Goal: Transaction & Acquisition: Subscribe to service/newsletter

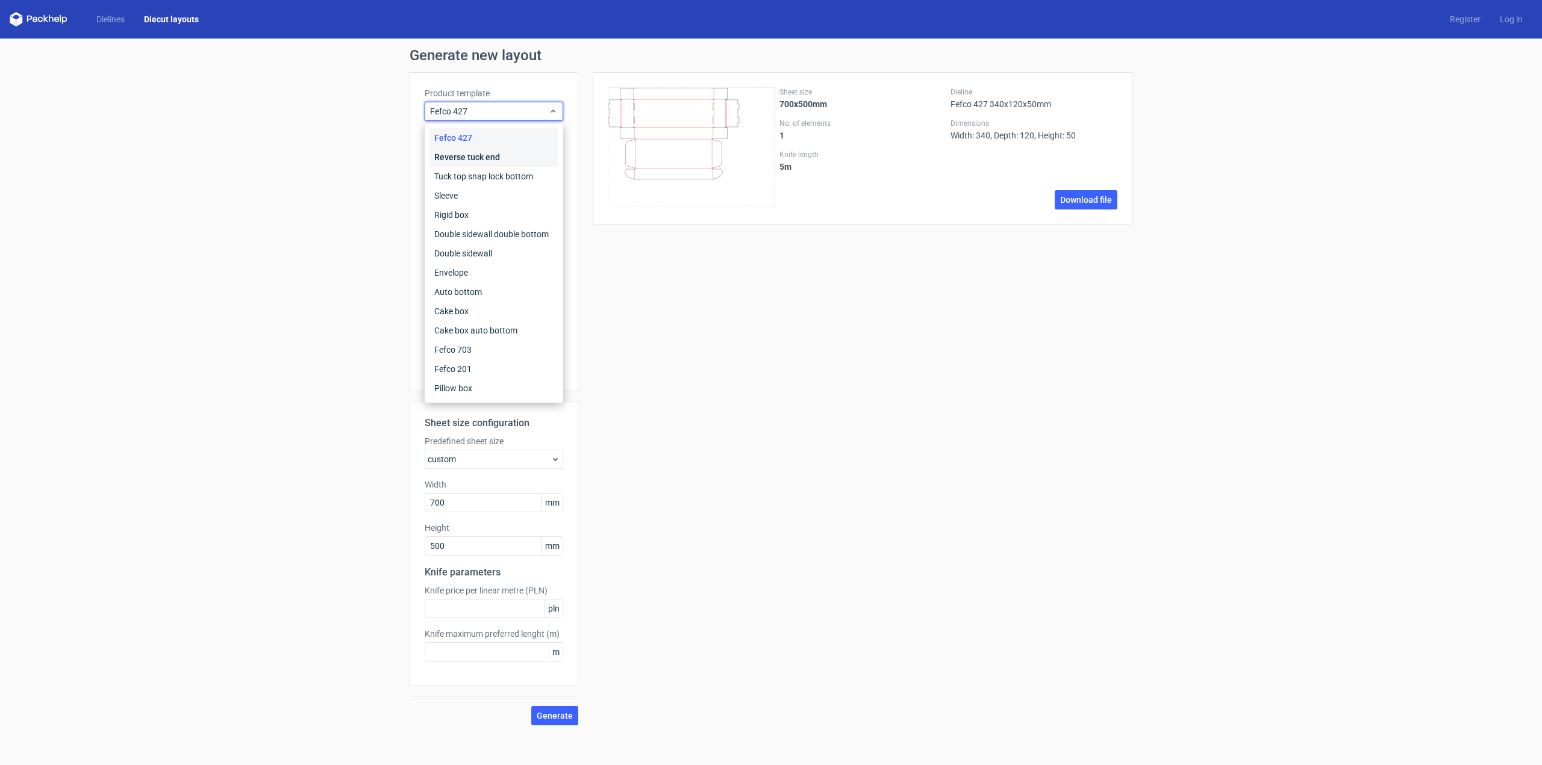
click at [511, 158] on div "Reverse tuck end" at bounding box center [493, 157] width 129 height 19
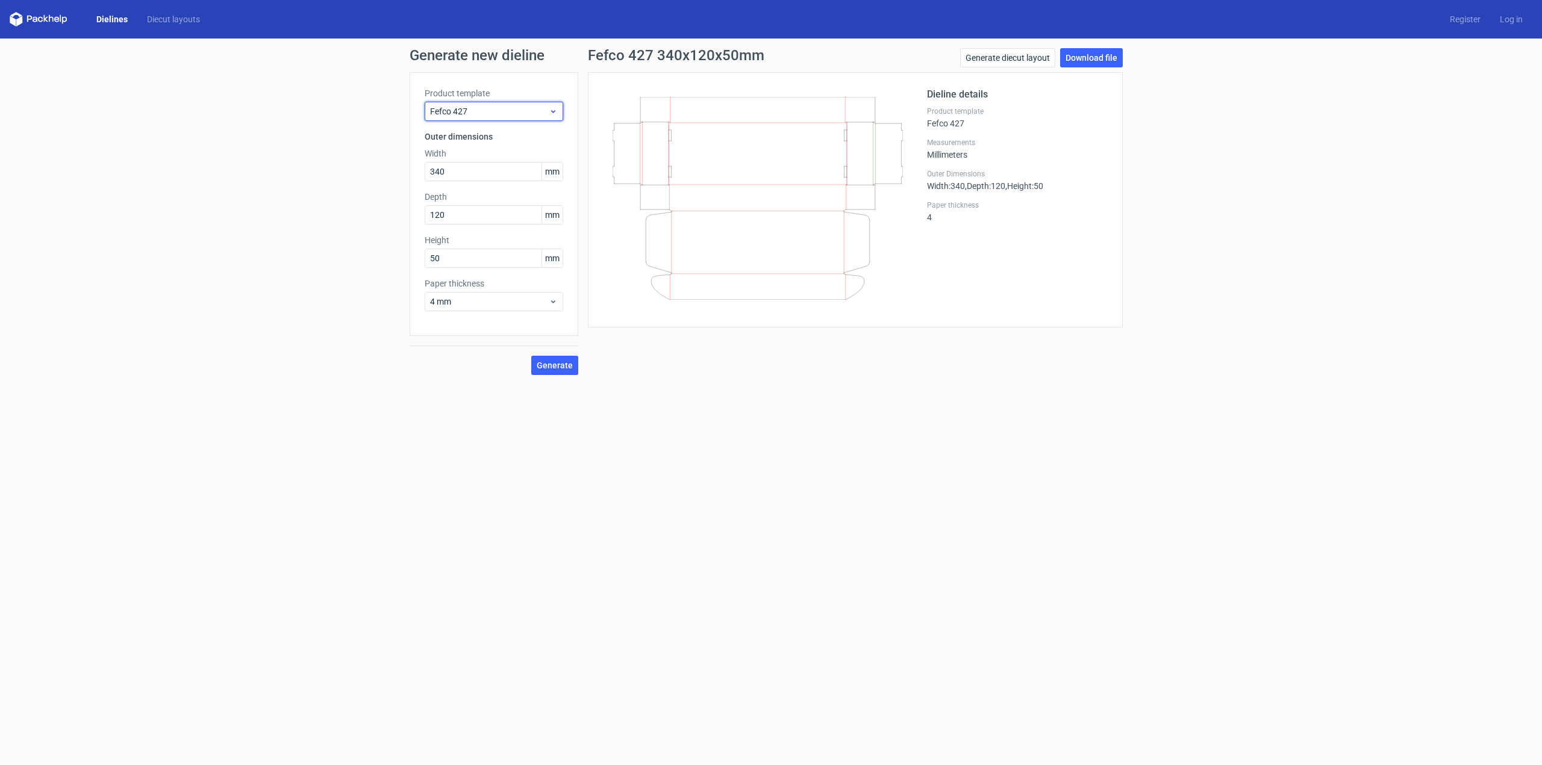
click at [485, 114] on span "Fefco 427" at bounding box center [489, 111] width 119 height 12
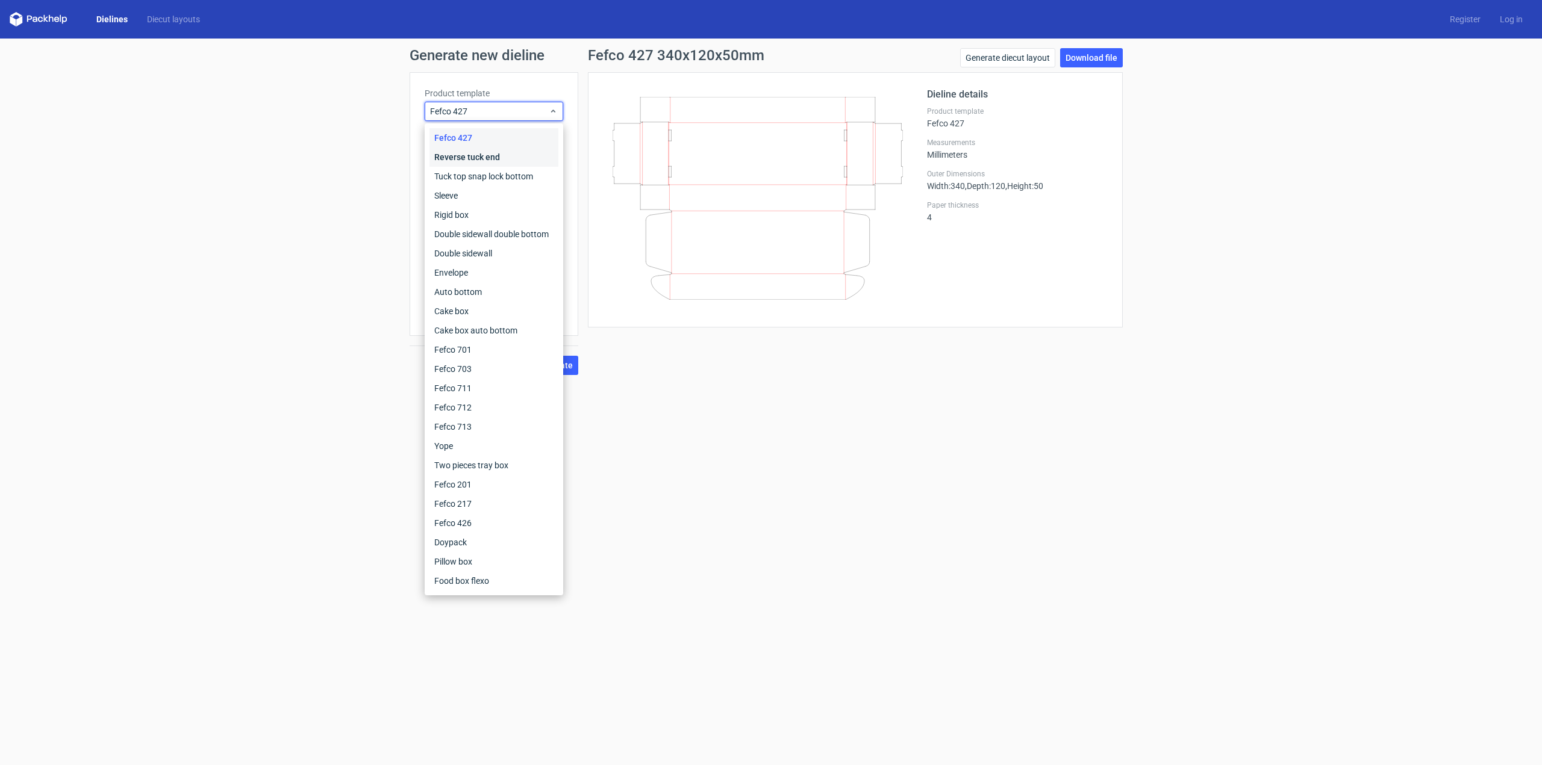
click at [482, 157] on div "Reverse tuck end" at bounding box center [493, 157] width 129 height 19
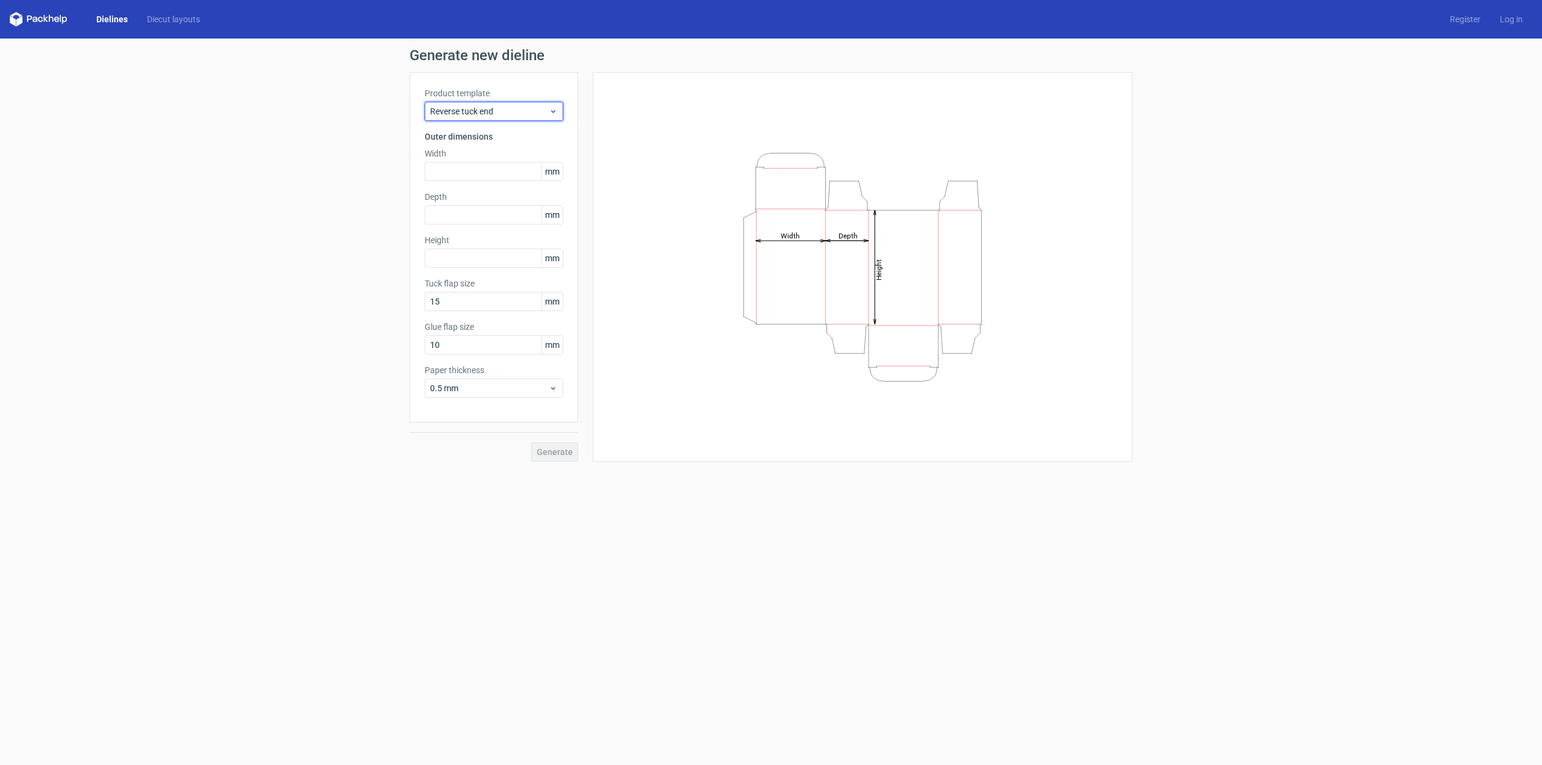
click at [483, 110] on span "Reverse tuck end" at bounding box center [489, 111] width 119 height 12
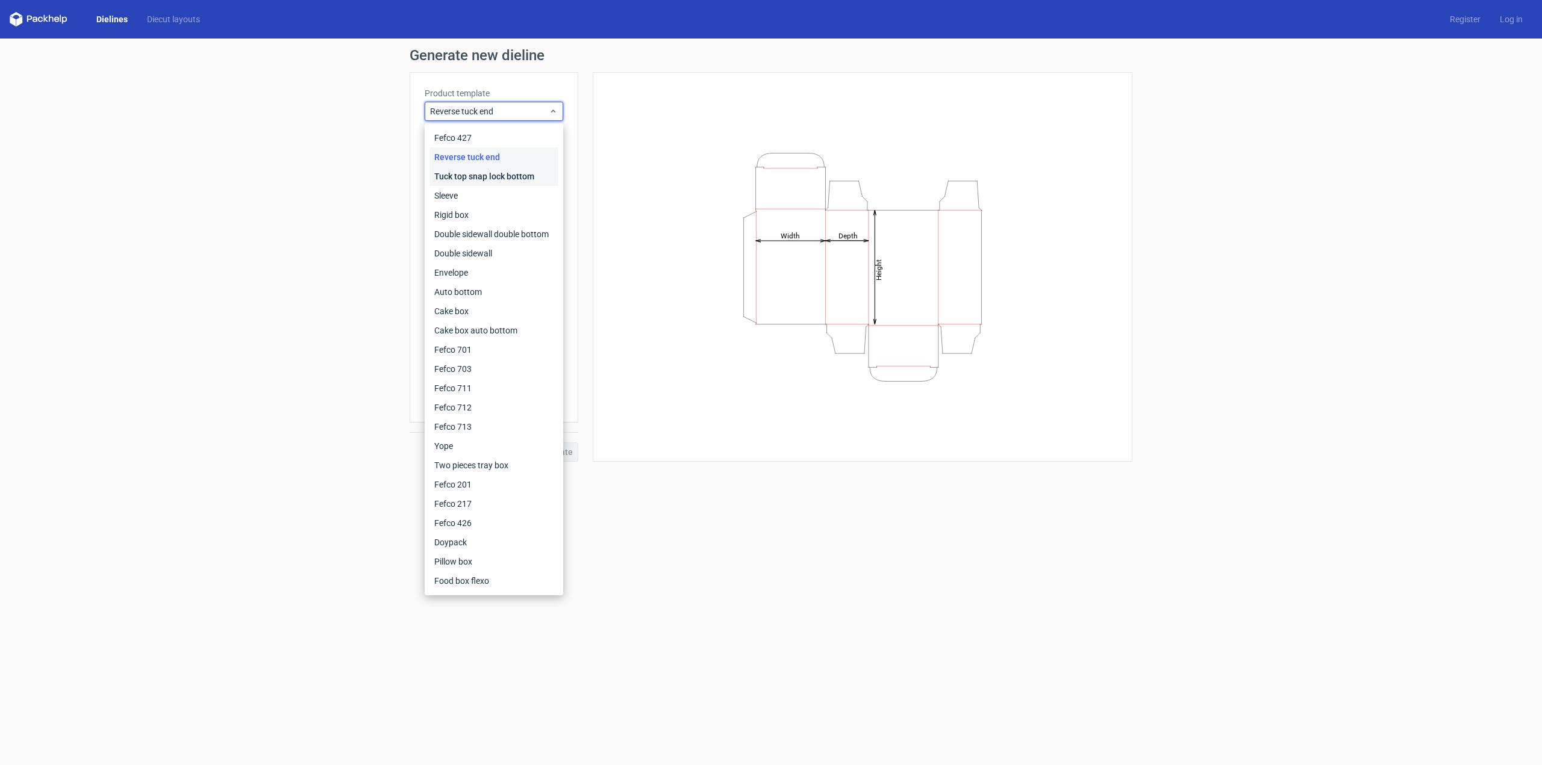
click at [484, 172] on div "Tuck top snap lock bottom" at bounding box center [493, 176] width 129 height 19
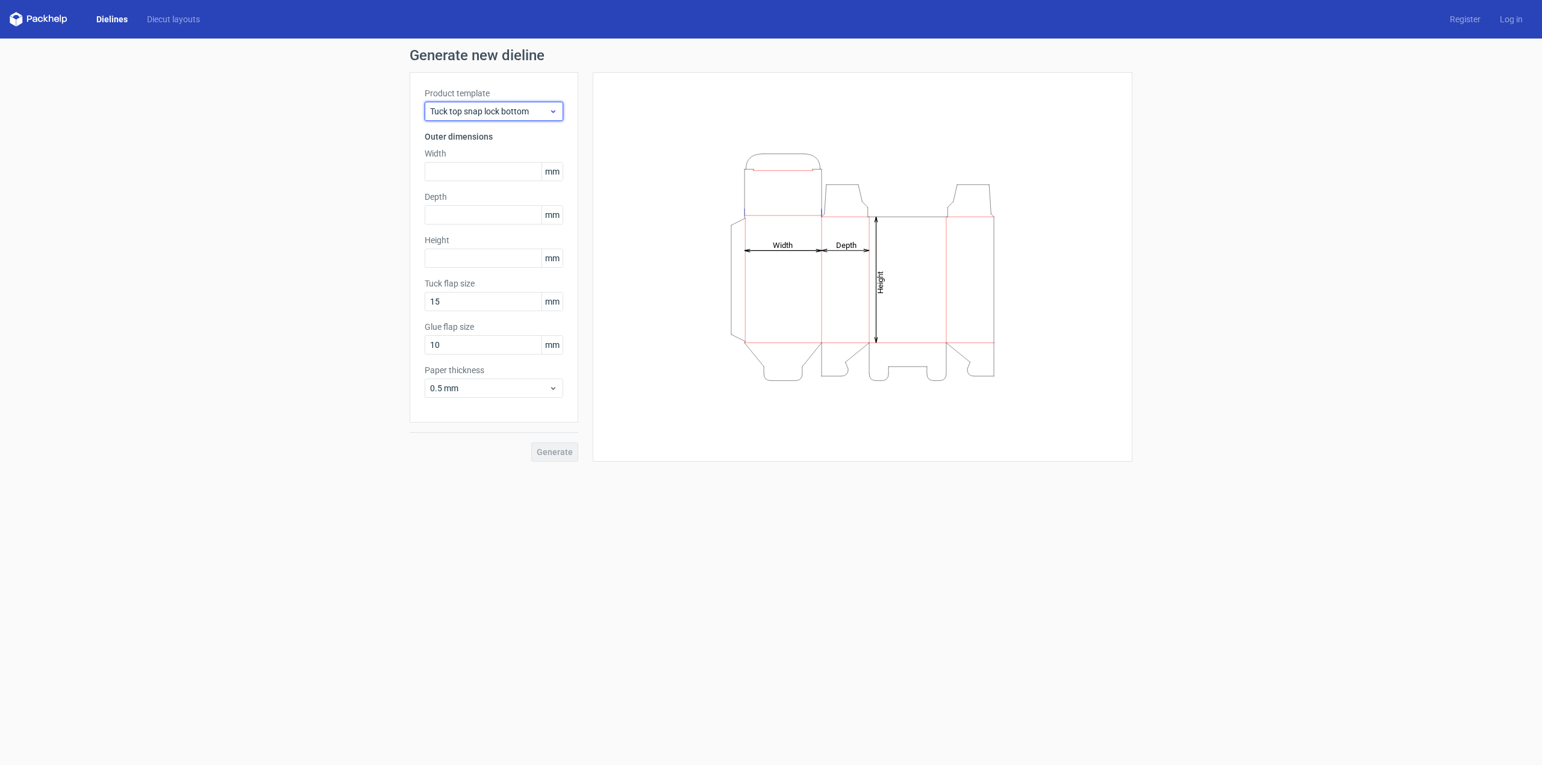
click at [479, 108] on span "Tuck top snap lock bottom" at bounding box center [489, 111] width 119 height 12
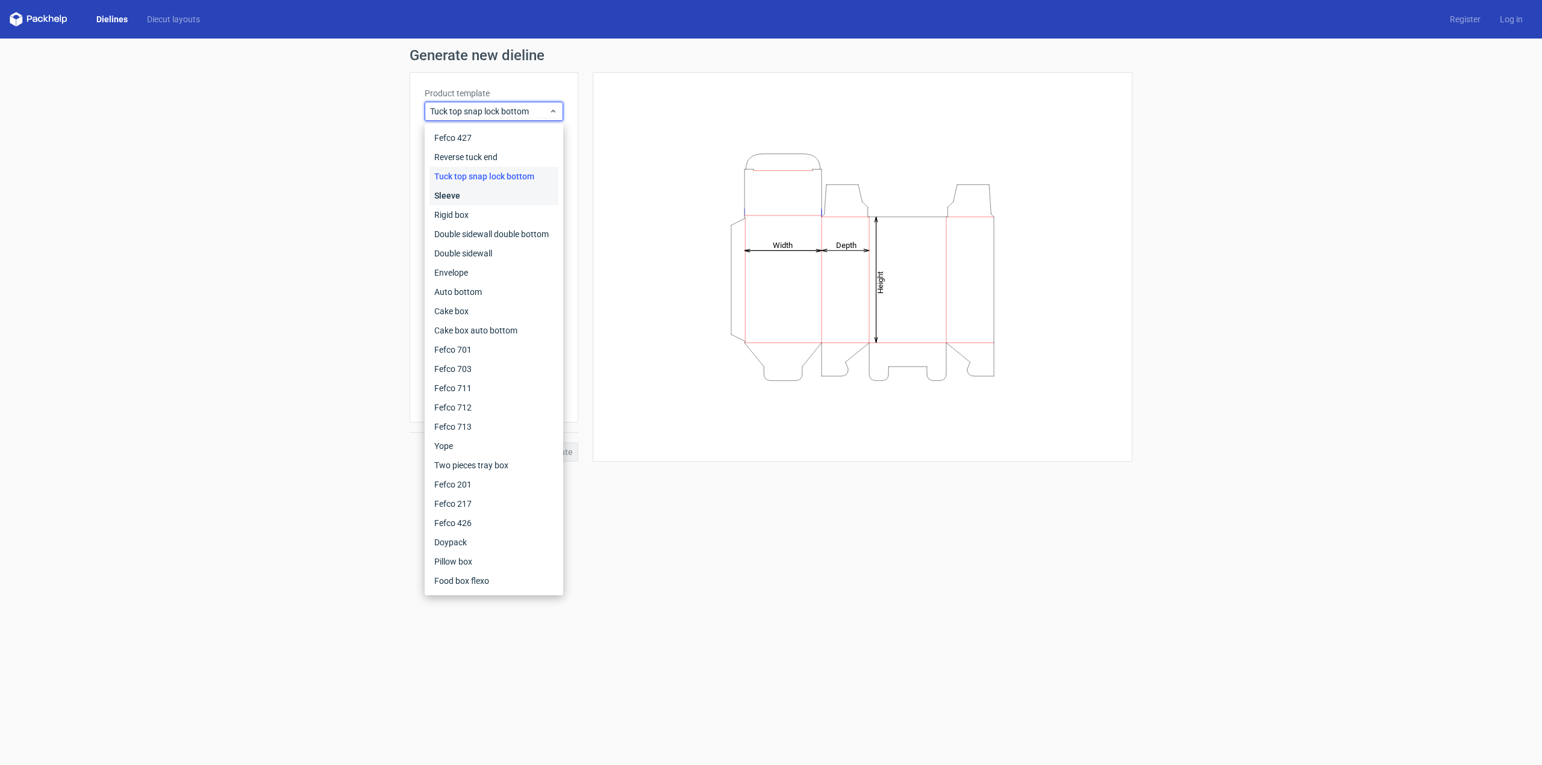
click at [468, 199] on div "Sleeve" at bounding box center [493, 195] width 129 height 19
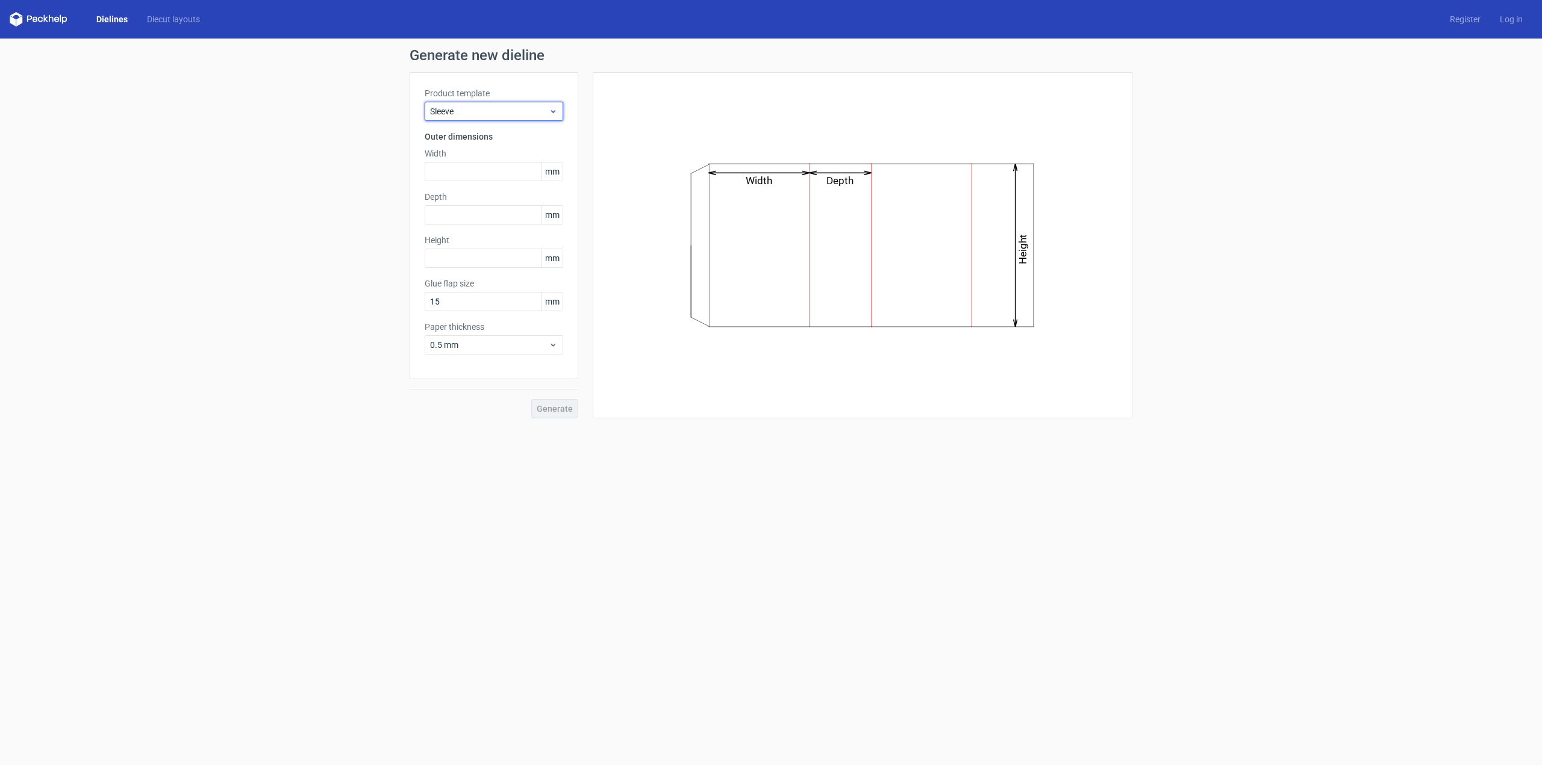
click at [473, 114] on span "Sleeve" at bounding box center [489, 111] width 119 height 12
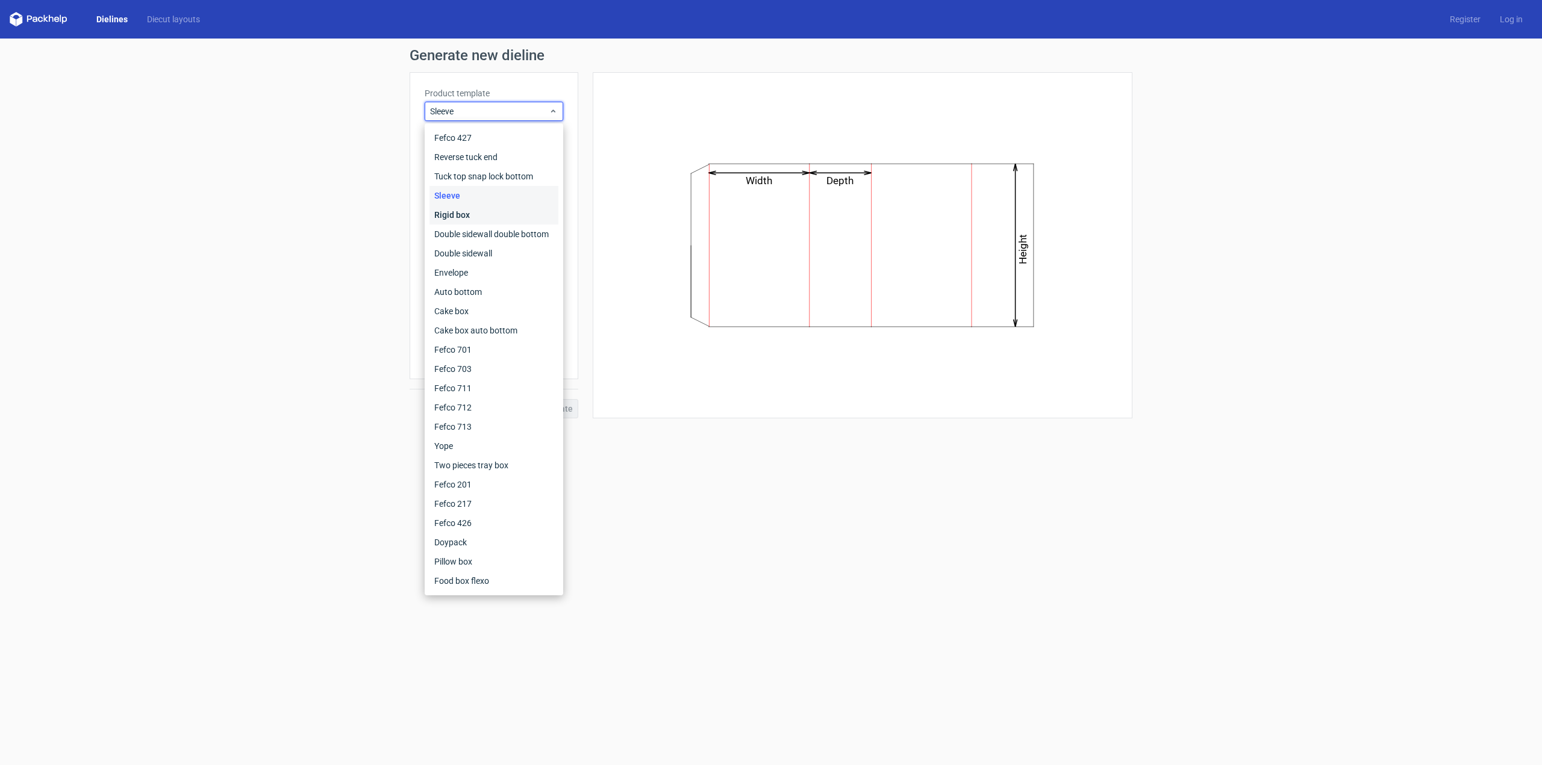
click at [463, 217] on div "Rigid box" at bounding box center [493, 214] width 129 height 19
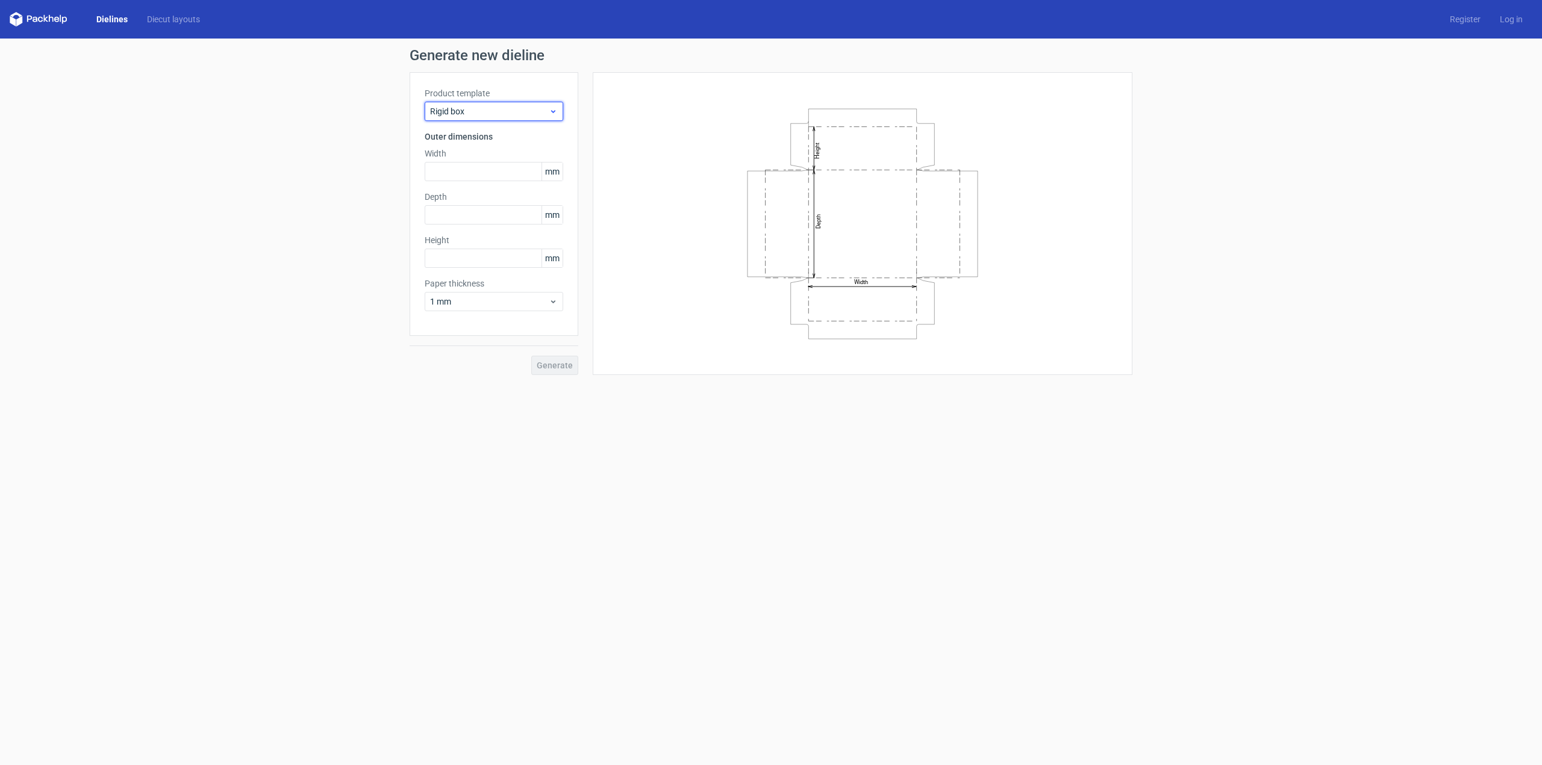
click at [464, 116] on span "Rigid box" at bounding box center [489, 111] width 119 height 12
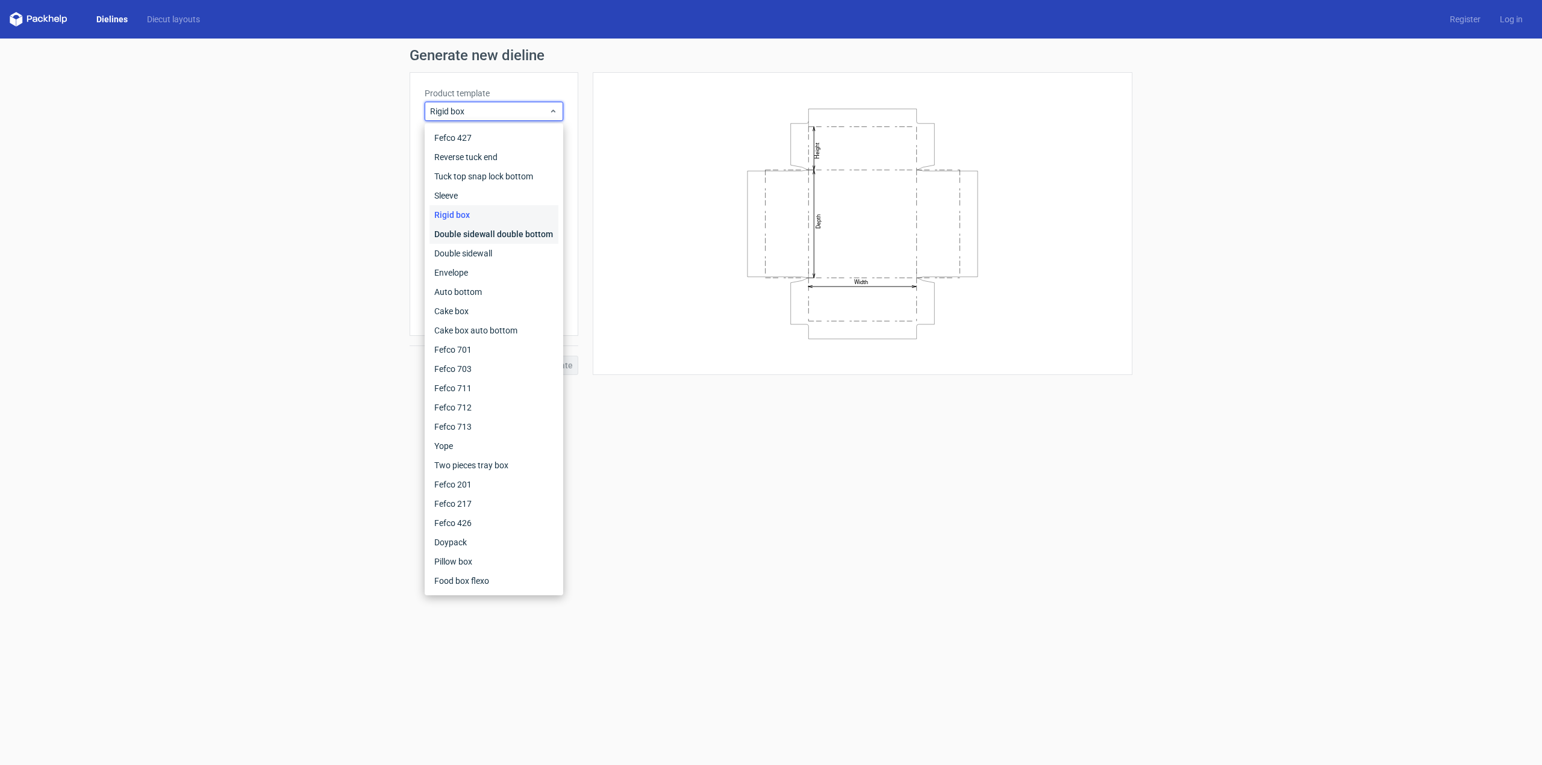
click at [467, 229] on div "Double sidewall double bottom" at bounding box center [493, 234] width 129 height 19
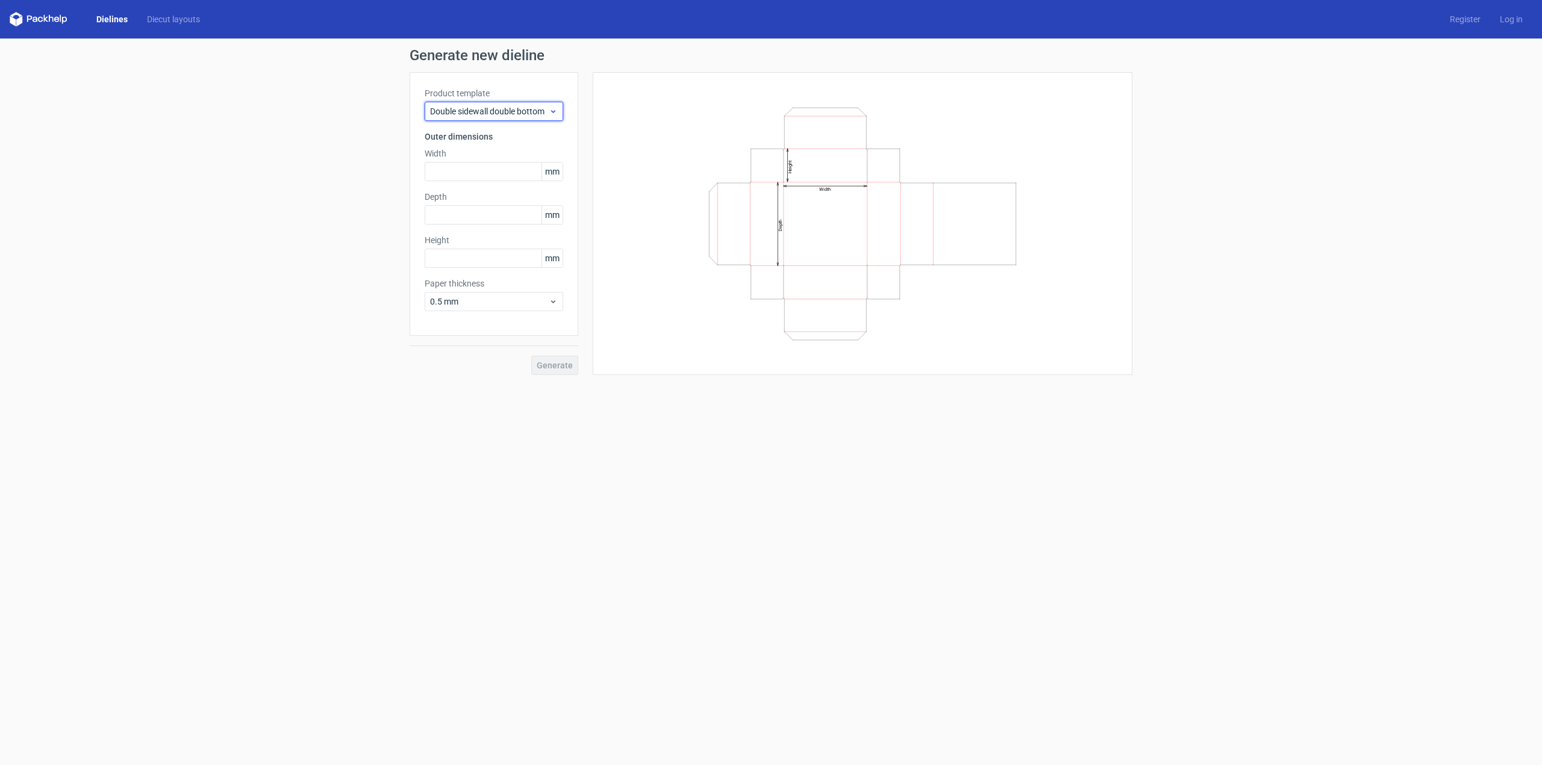
click at [479, 114] on span "Double sidewall double bottom" at bounding box center [489, 111] width 119 height 12
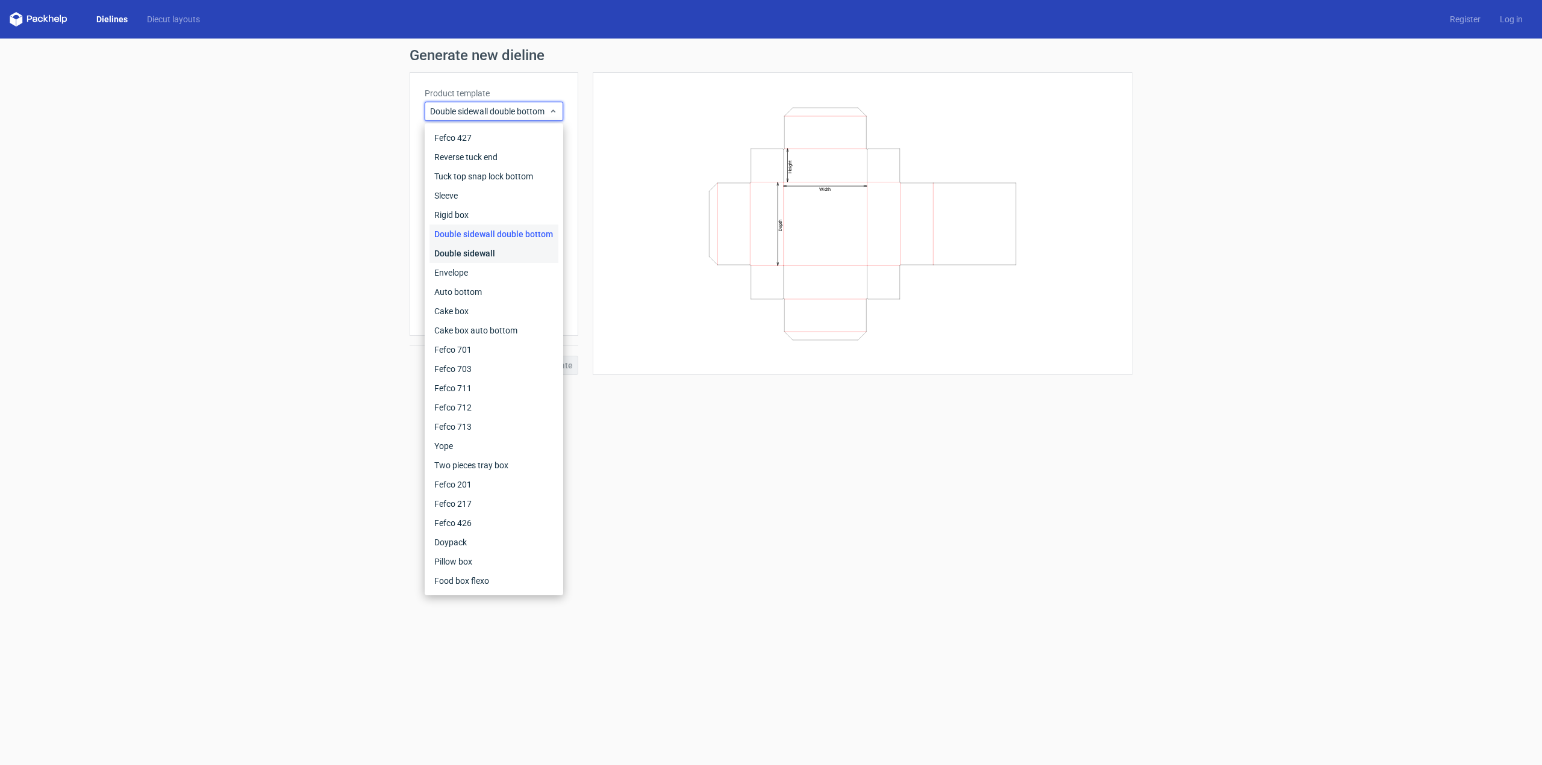
click at [469, 251] on div "Double sidewall" at bounding box center [493, 253] width 129 height 19
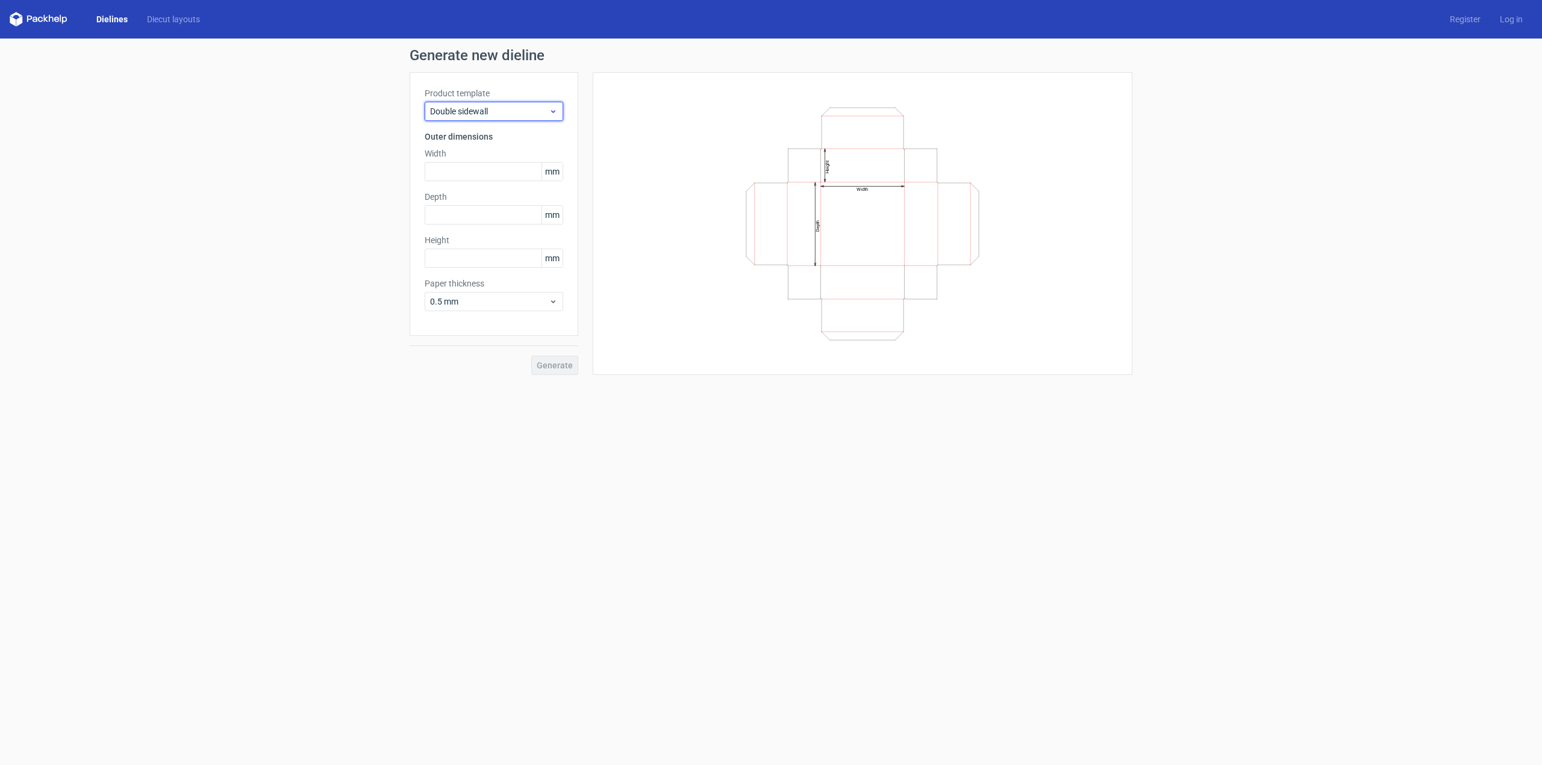
click at [473, 112] on span "Double sidewall" at bounding box center [489, 111] width 119 height 12
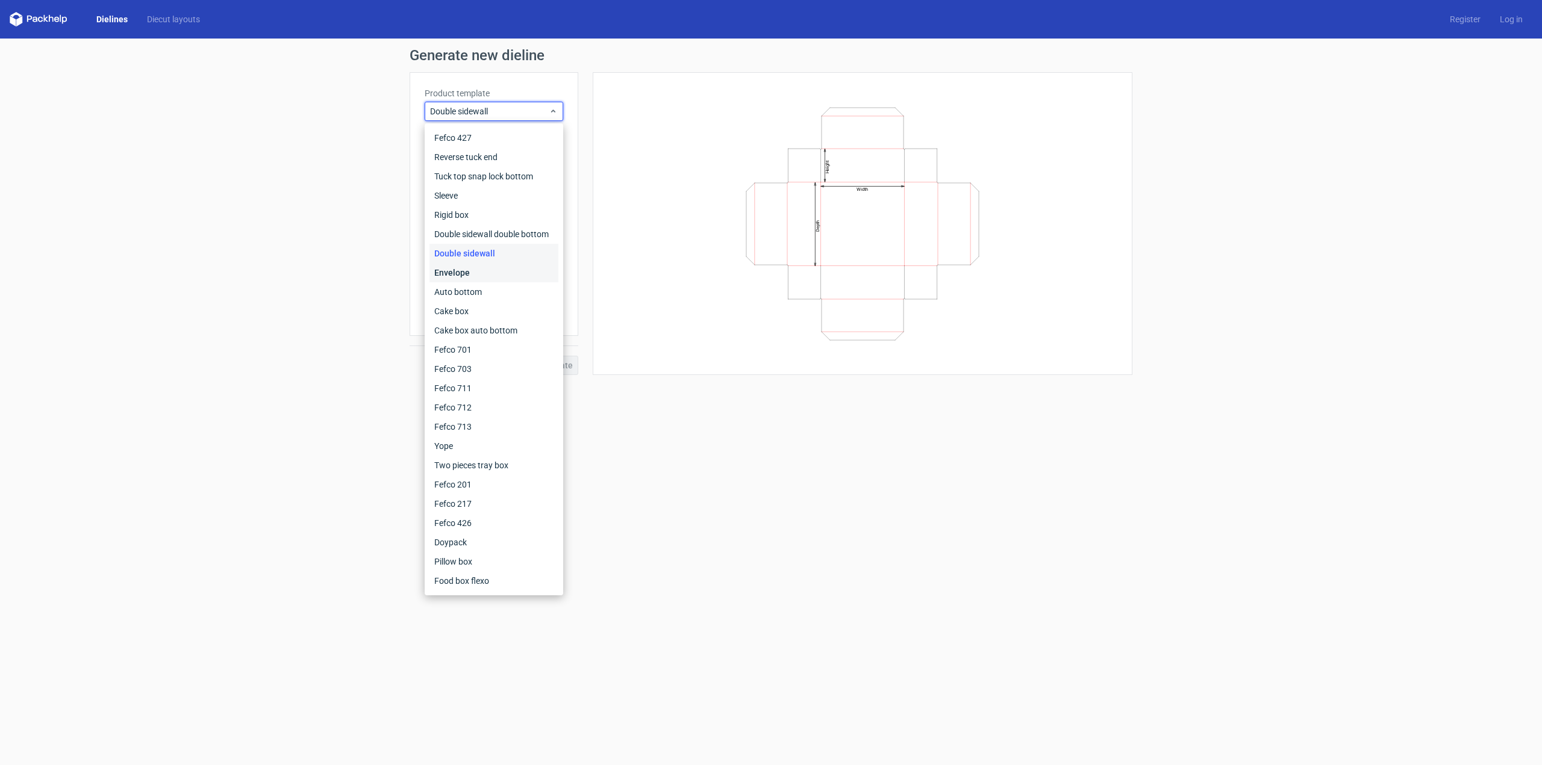
click at [476, 276] on div "Envelope" at bounding box center [493, 272] width 129 height 19
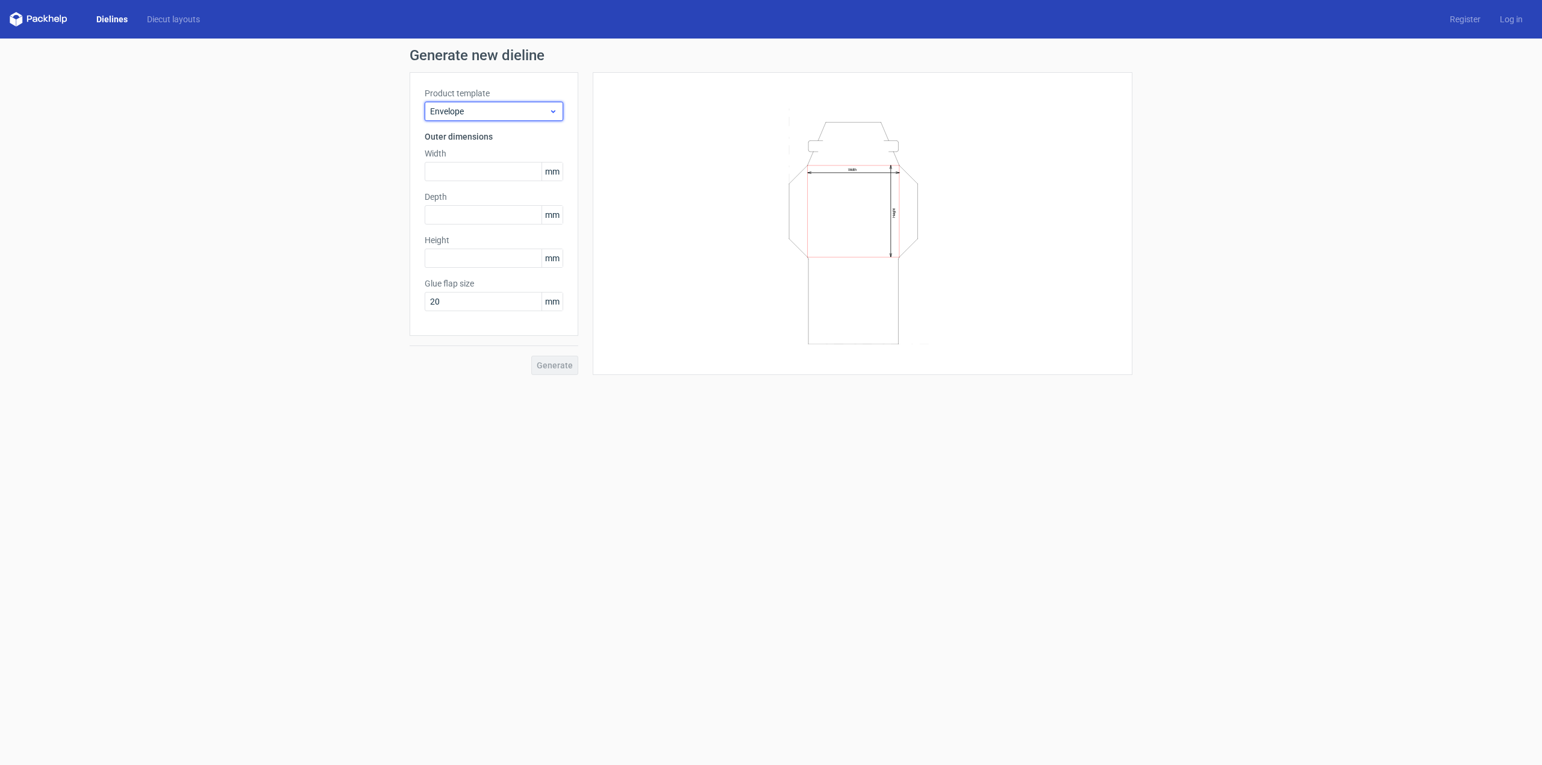
click at [489, 112] on span "Envelope" at bounding box center [489, 111] width 119 height 12
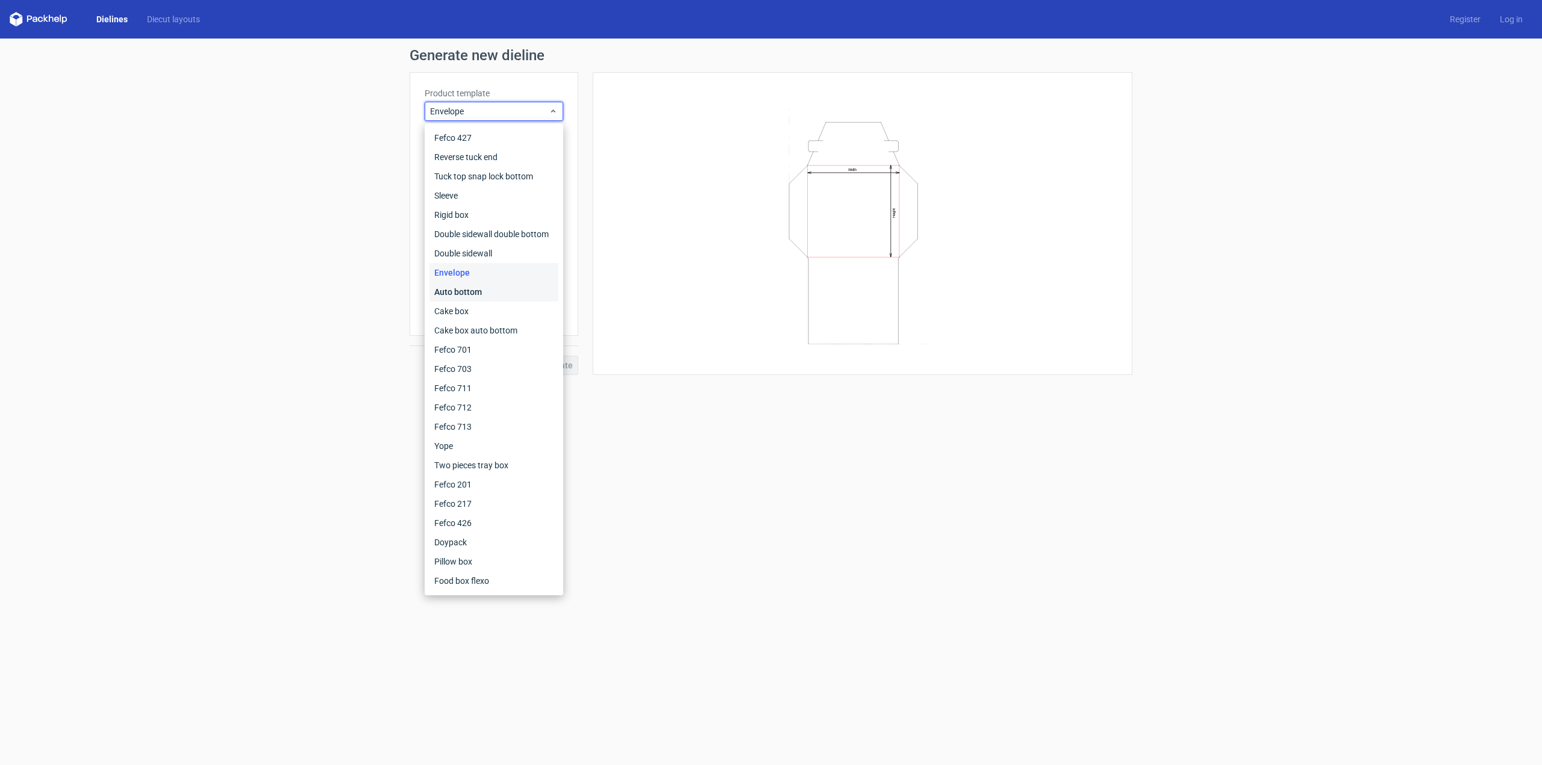
click at [481, 289] on div "Auto bottom" at bounding box center [493, 291] width 129 height 19
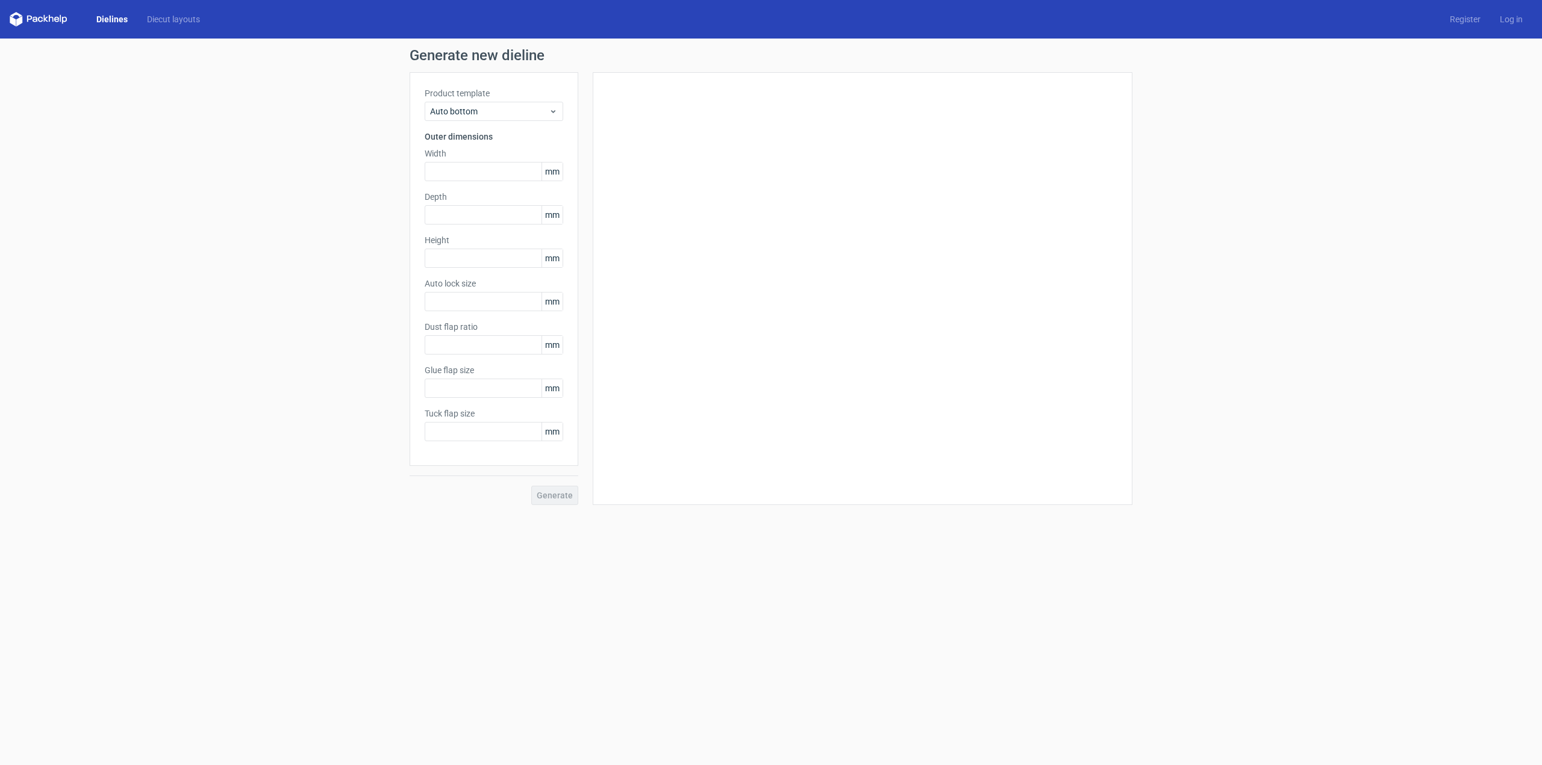
type input "1"
type input "0.8"
type input "10"
type input "12"
click at [511, 110] on span "Auto bottom" at bounding box center [489, 111] width 119 height 12
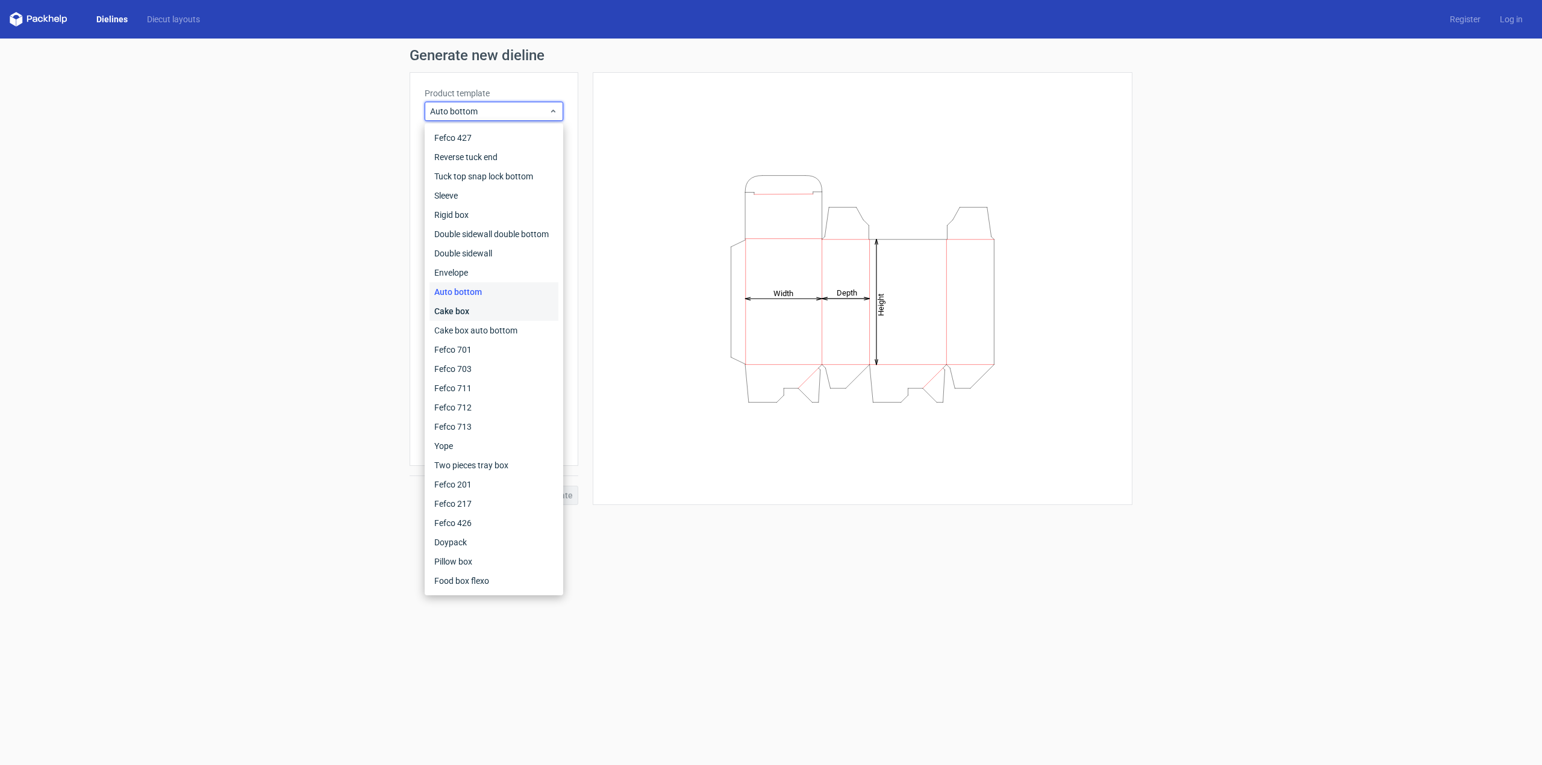
click at [497, 311] on div "Cake box" at bounding box center [493, 311] width 129 height 19
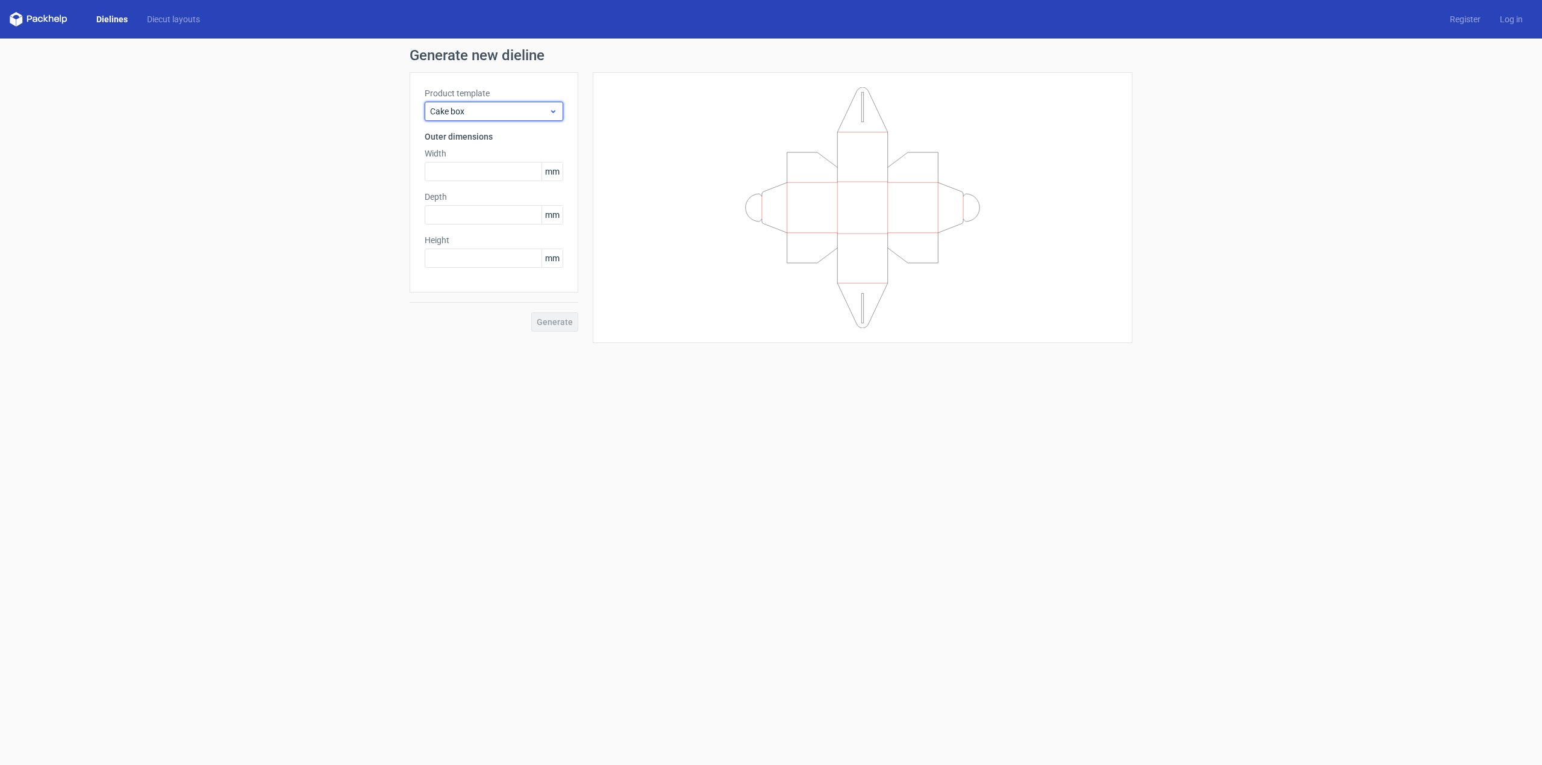
click at [503, 112] on span "Cake box" at bounding box center [489, 111] width 119 height 12
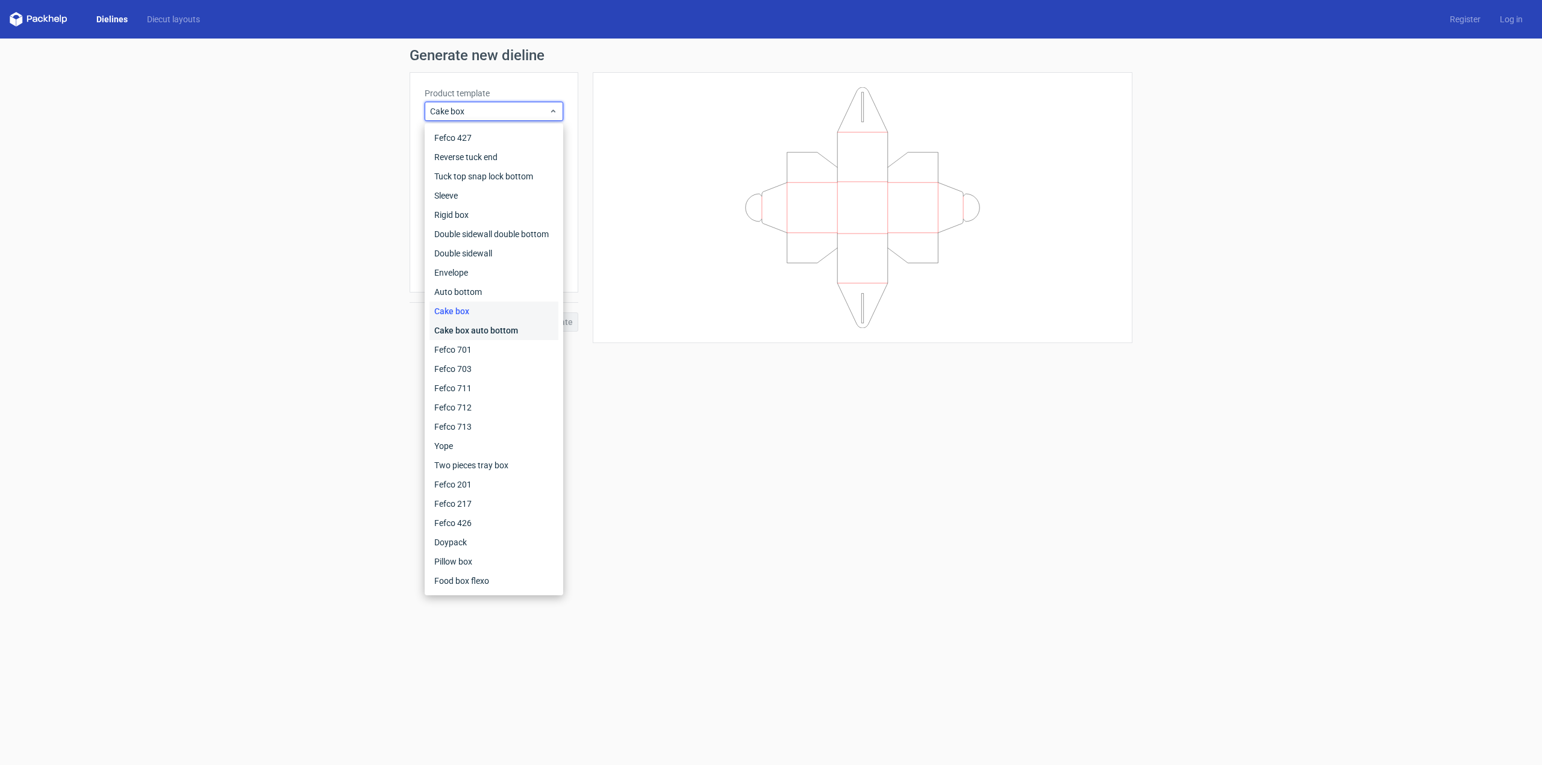
click at [488, 330] on div "Cake box auto bottom" at bounding box center [493, 330] width 129 height 19
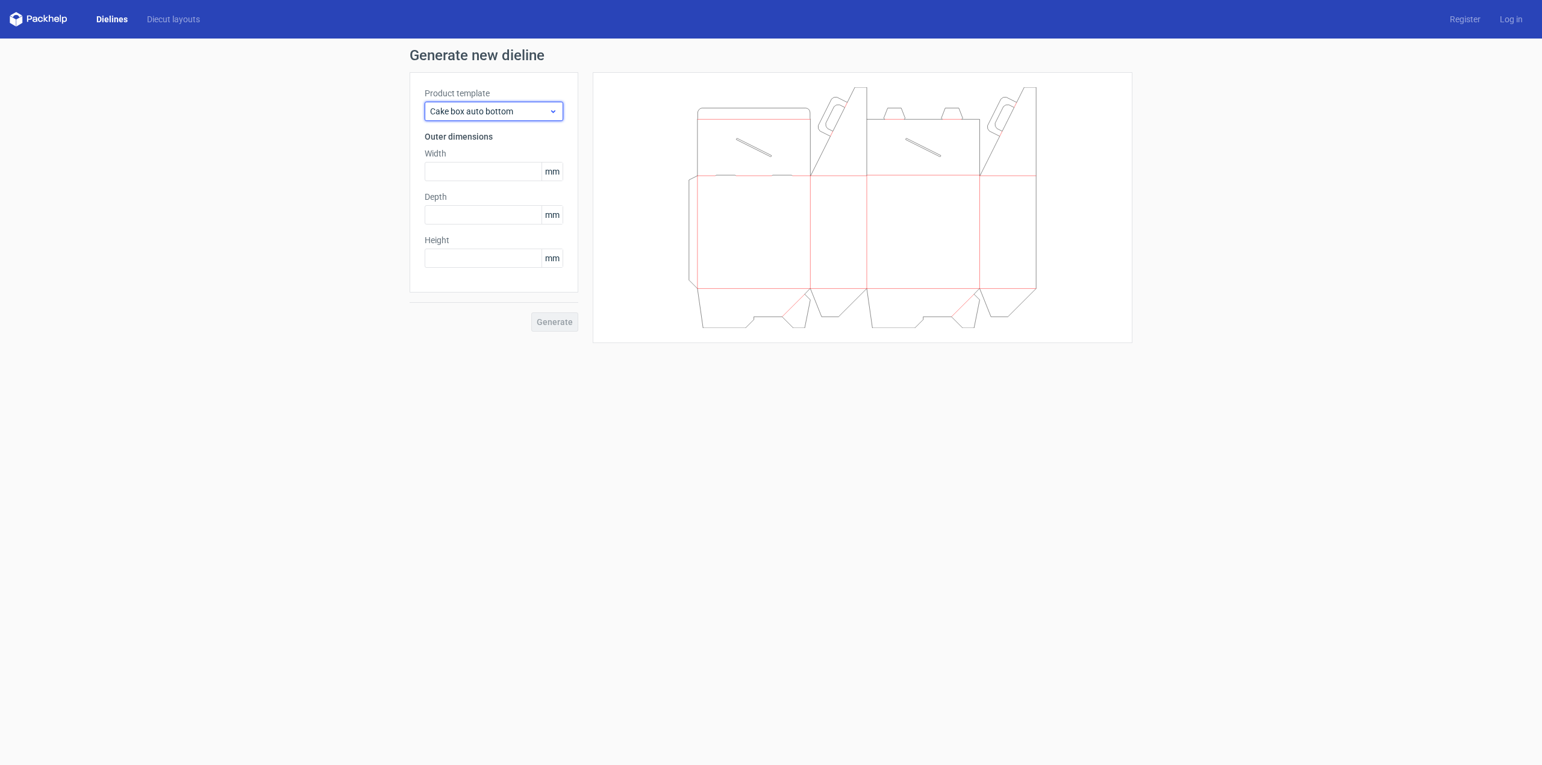
click at [514, 113] on span "Cake box auto bottom" at bounding box center [489, 111] width 119 height 12
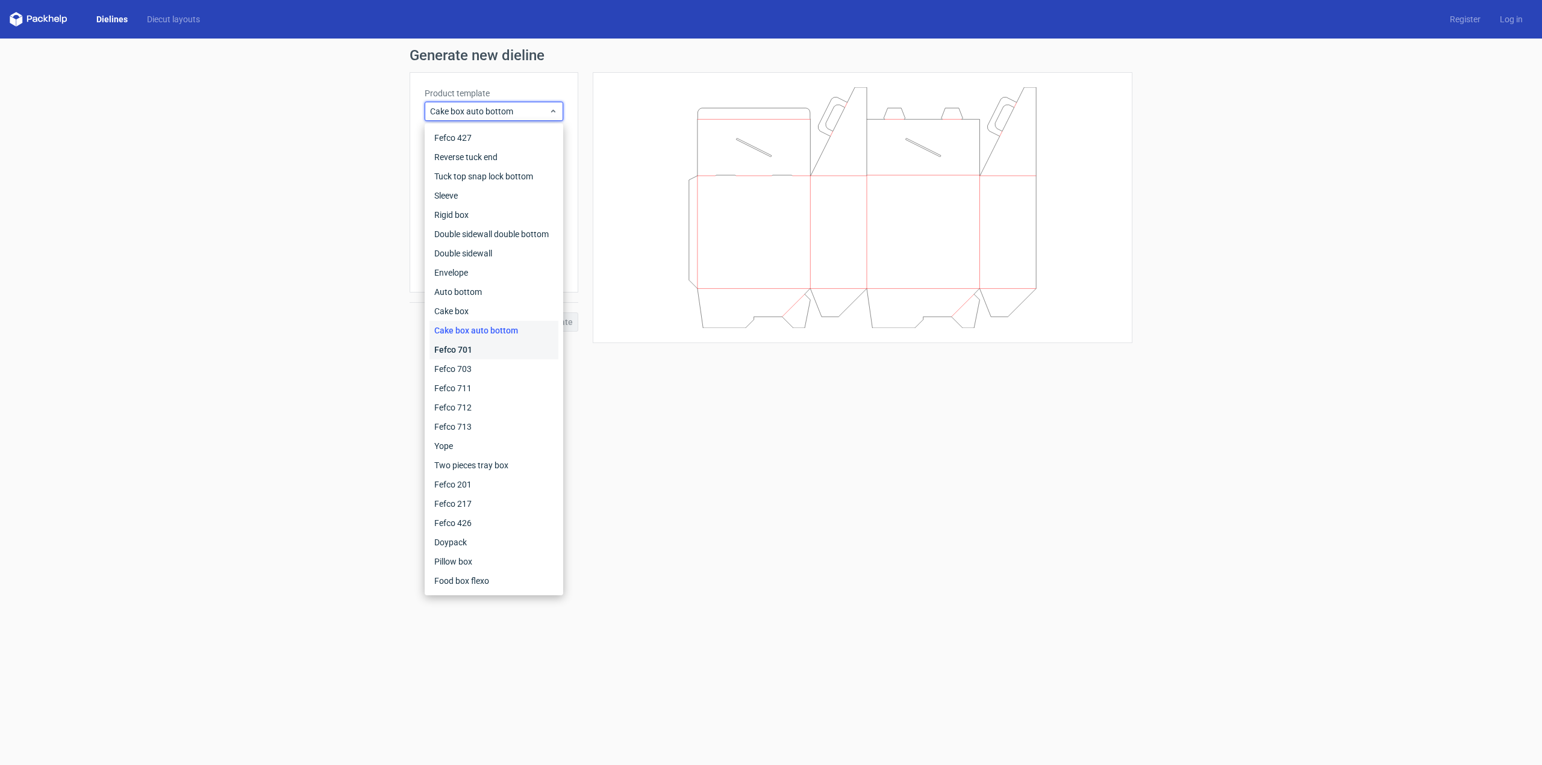
click at [492, 354] on div "Fefco 701" at bounding box center [493, 349] width 129 height 19
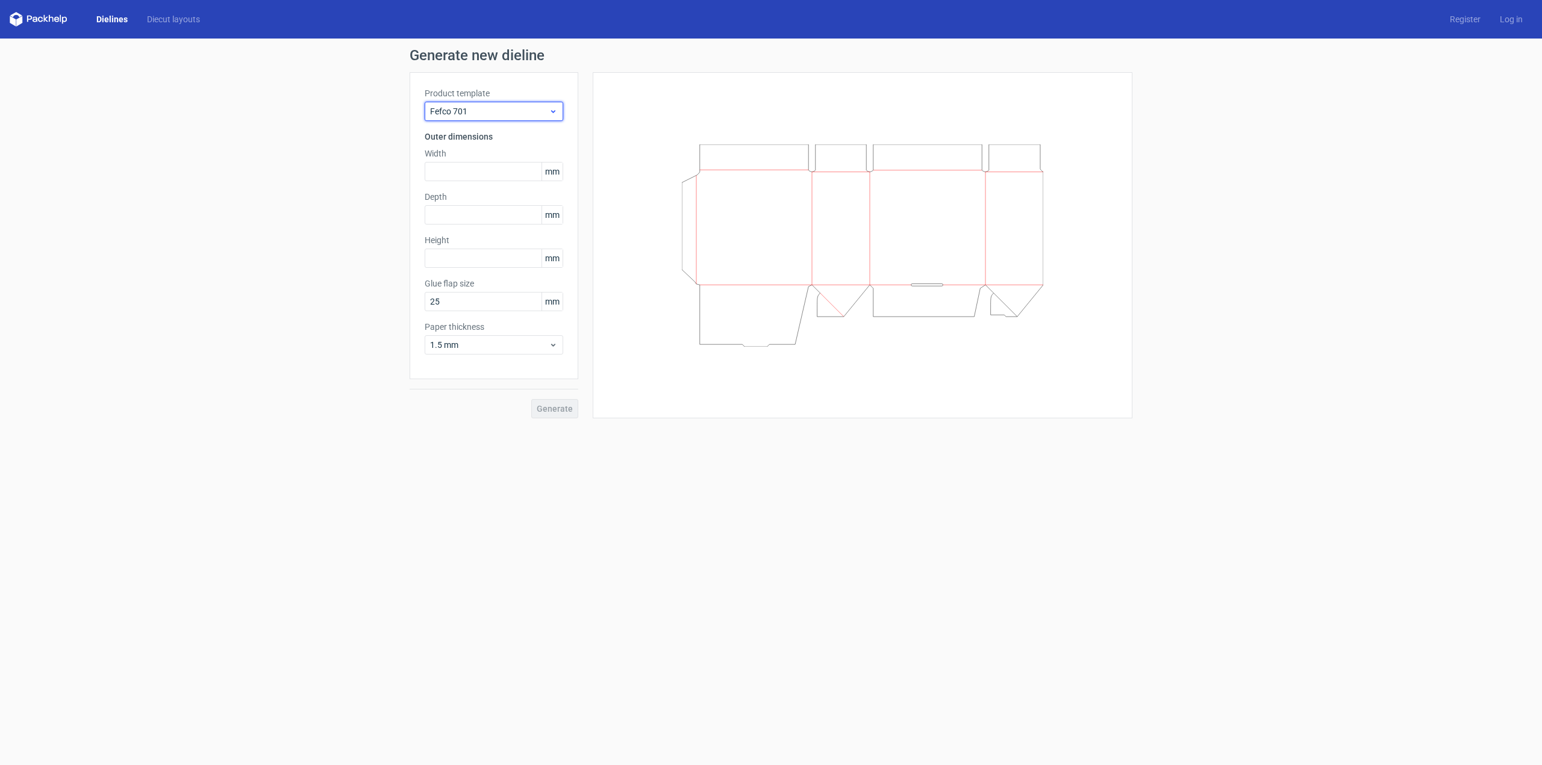
click at [467, 109] on span "Fefco 701" at bounding box center [489, 111] width 119 height 12
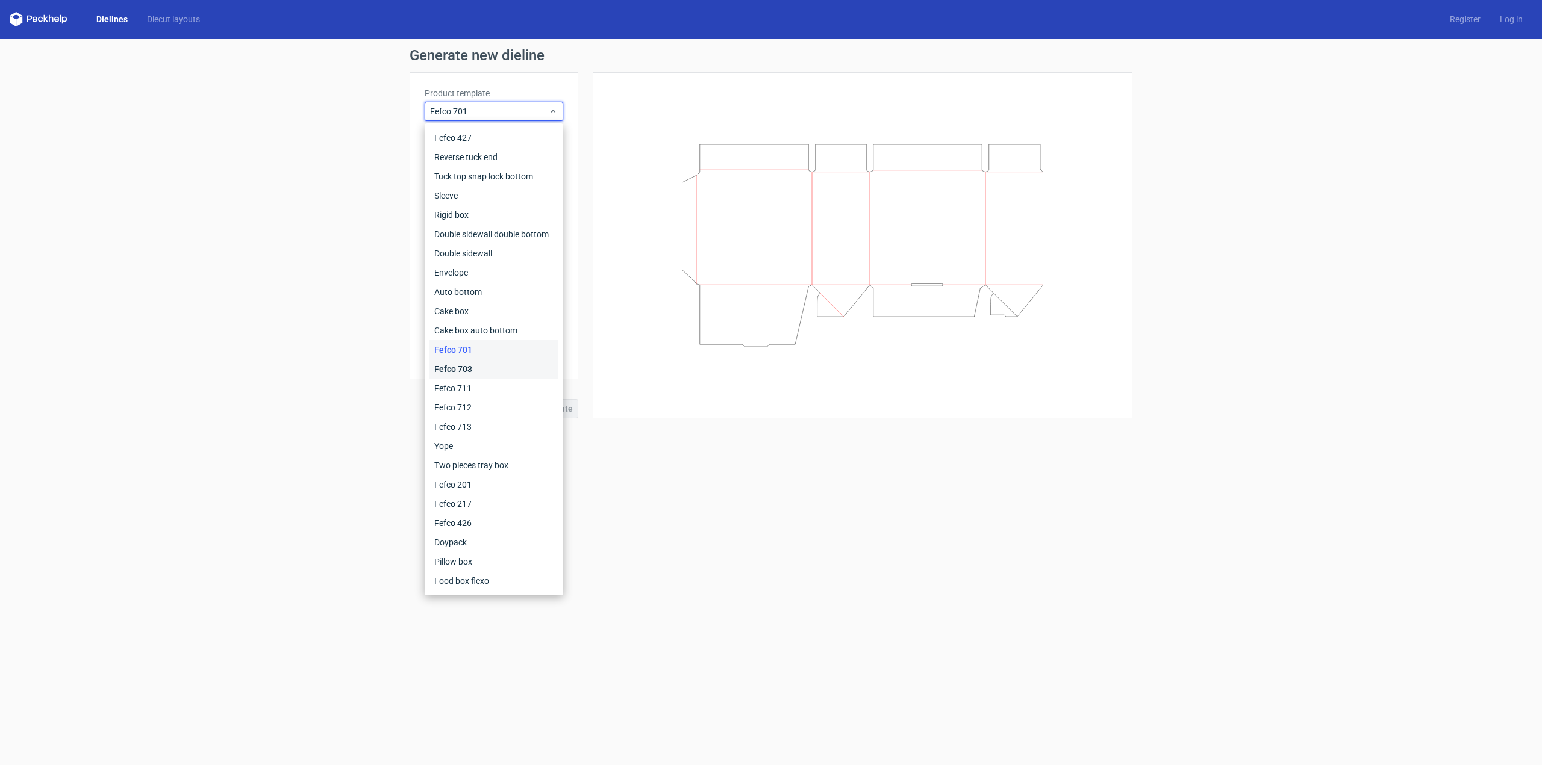
click at [486, 367] on div "Fefco 703" at bounding box center [493, 369] width 129 height 19
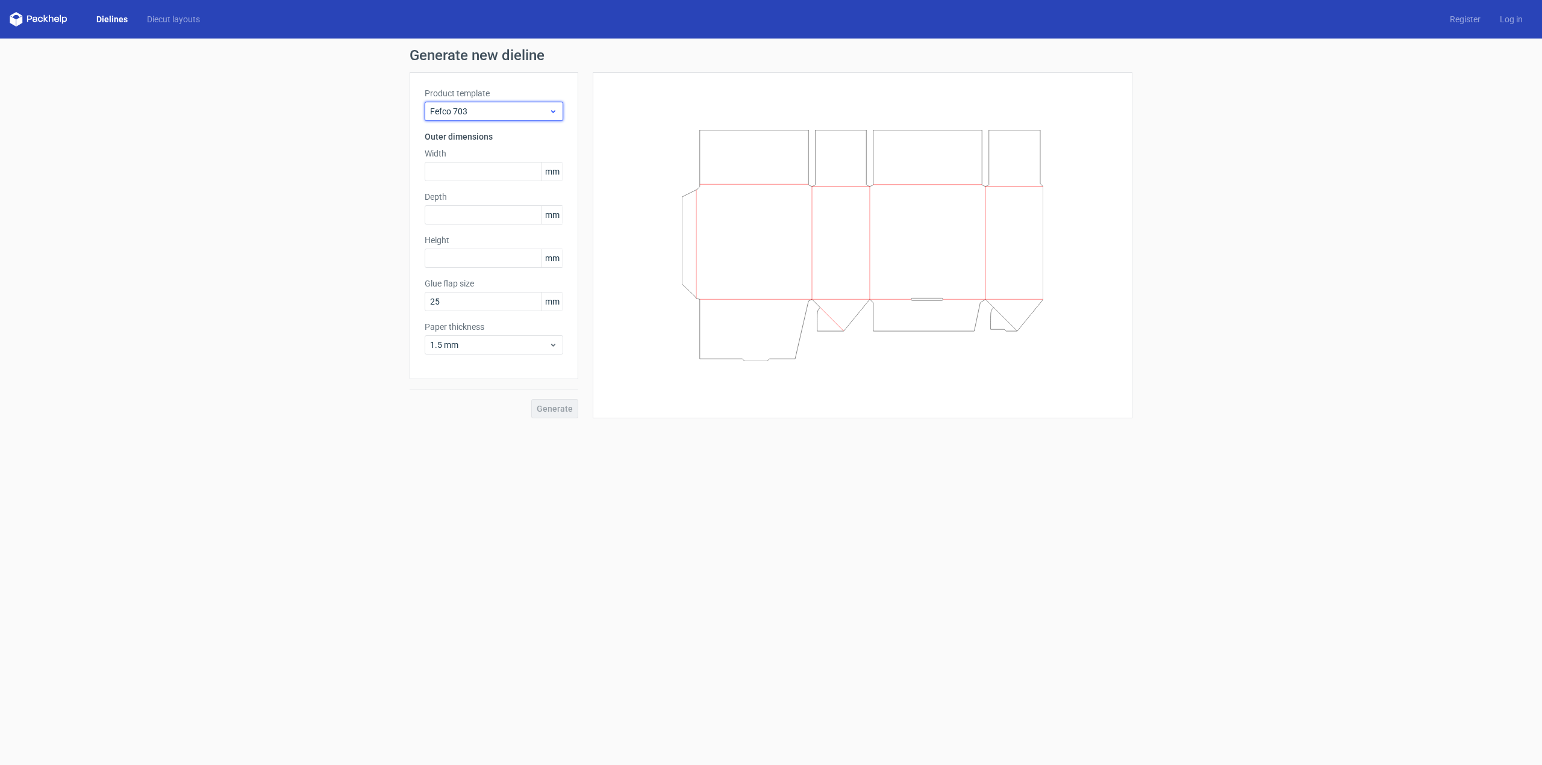
click at [490, 111] on span "Fefco 703" at bounding box center [489, 111] width 119 height 12
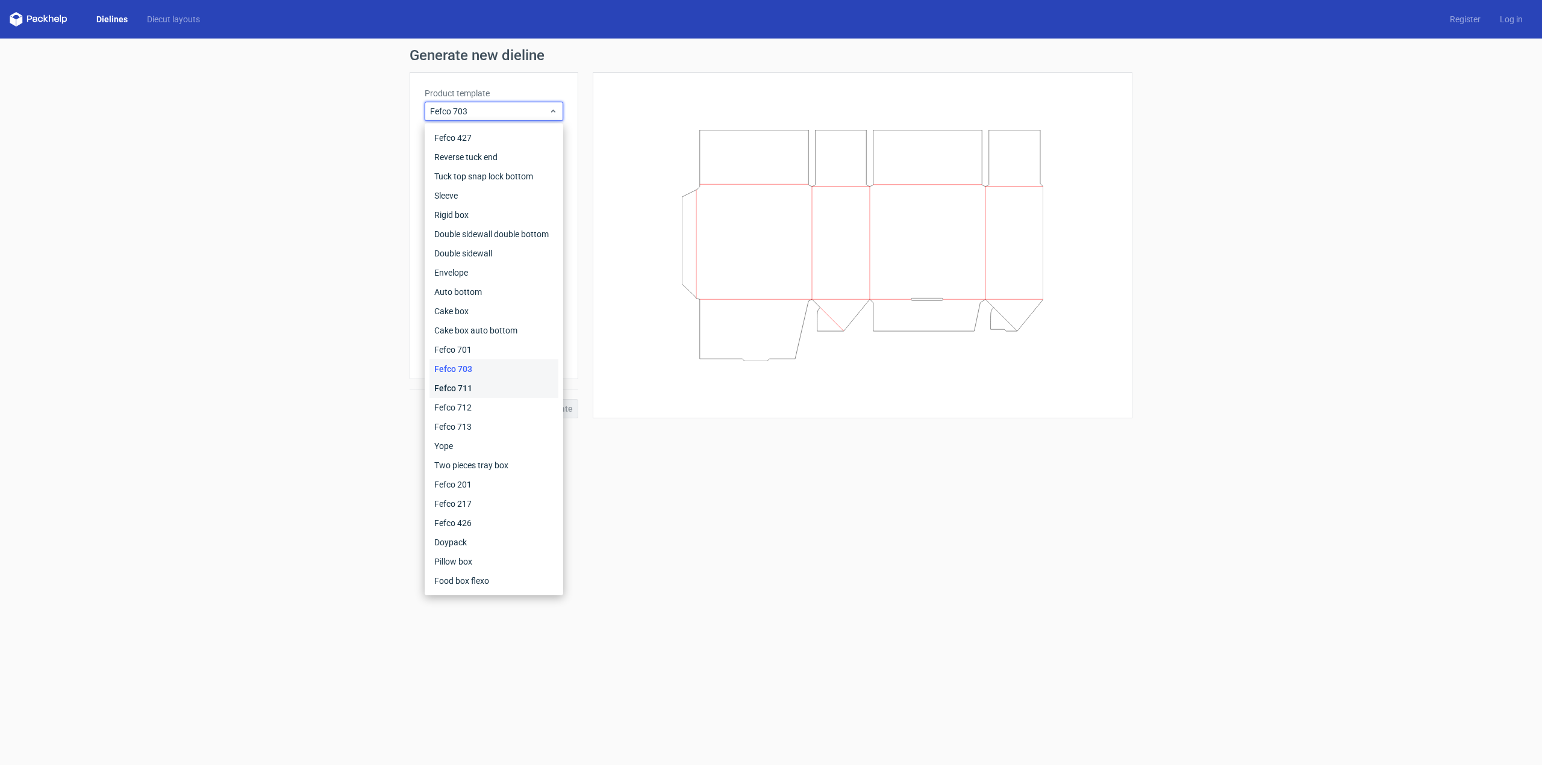
click at [487, 389] on div "Fefco 711" at bounding box center [493, 388] width 129 height 19
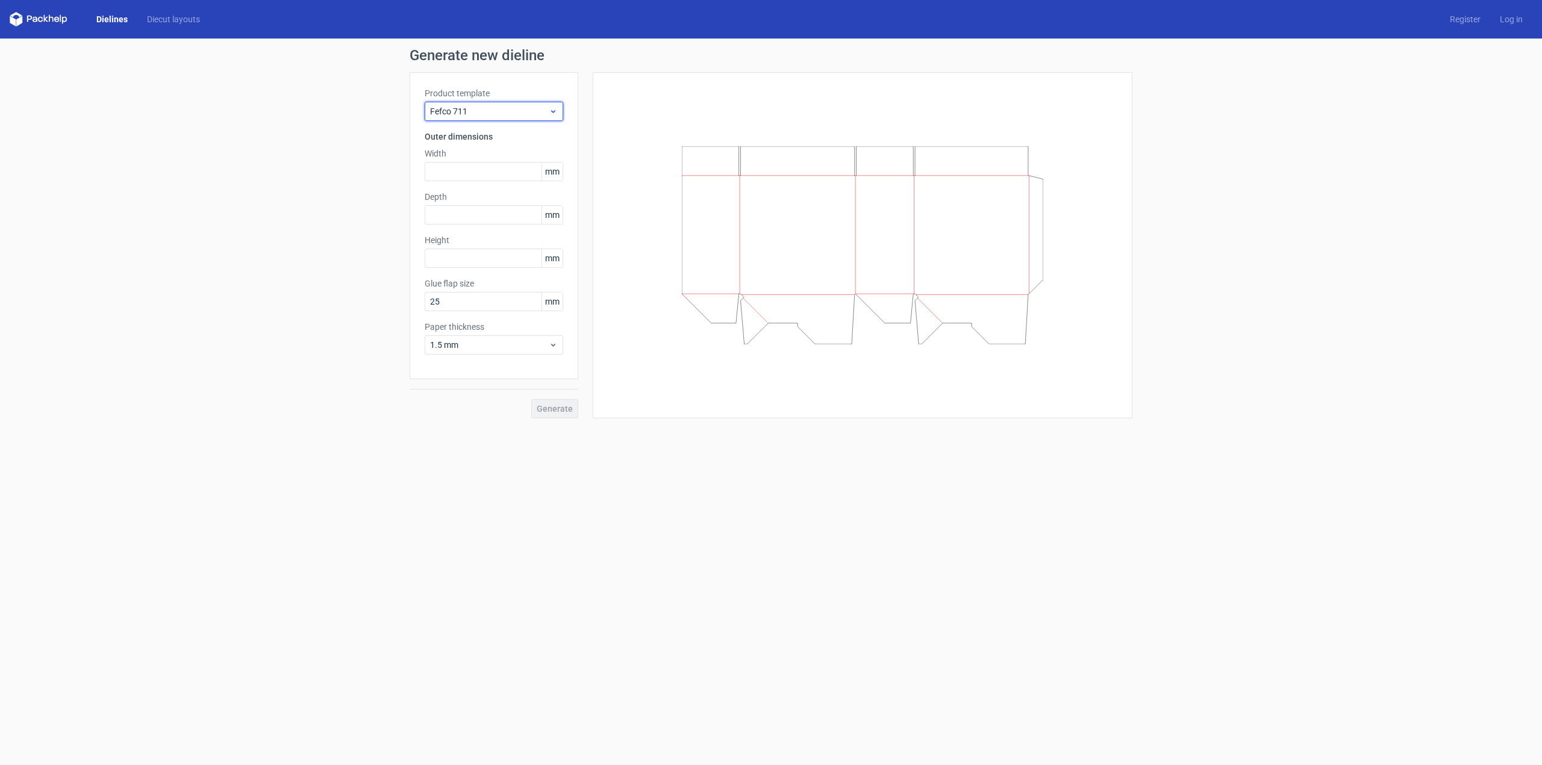
click at [511, 113] on span "Fefco 711" at bounding box center [489, 111] width 119 height 12
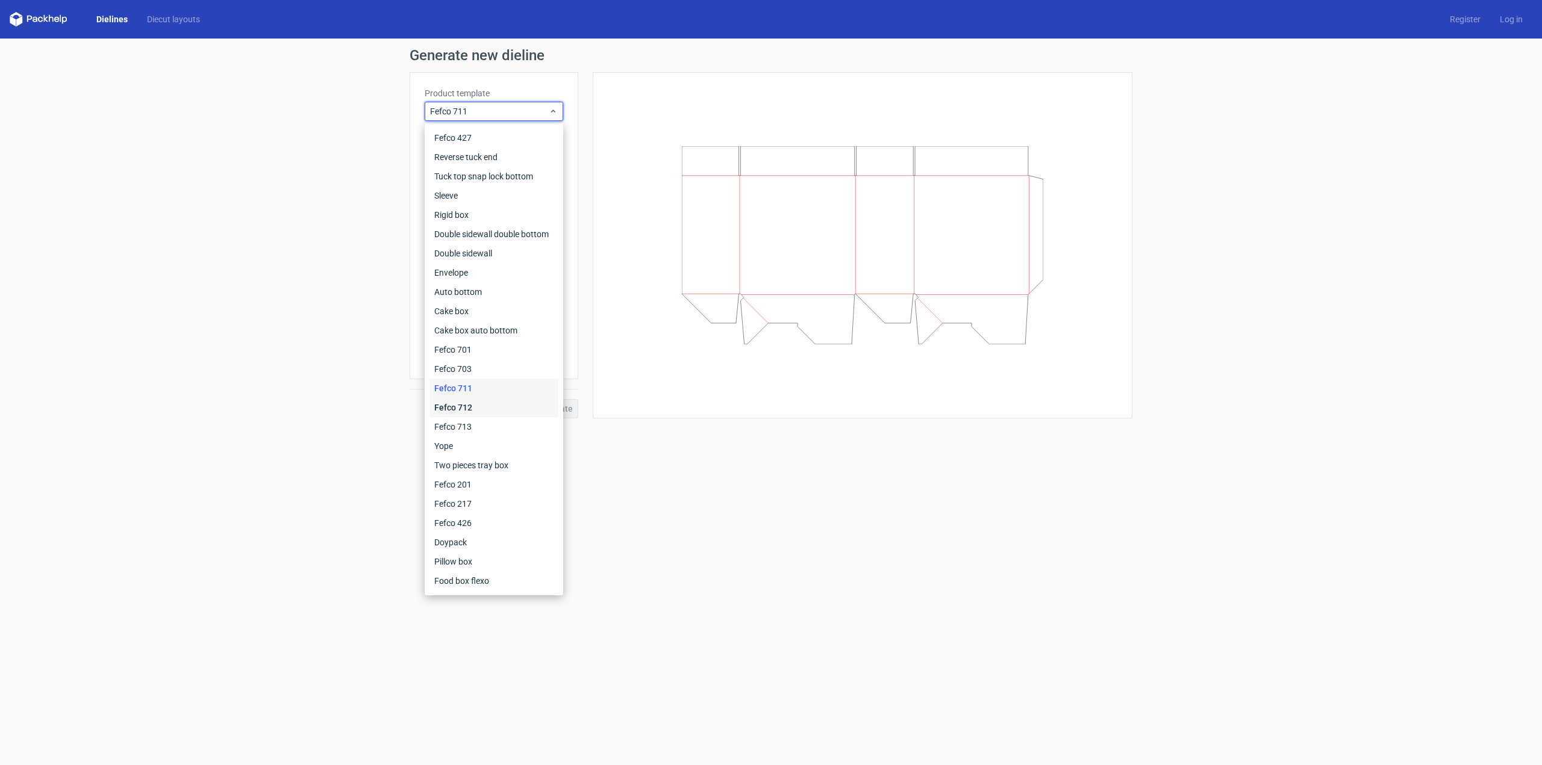
click at [502, 402] on div "Fefco 712" at bounding box center [493, 407] width 129 height 19
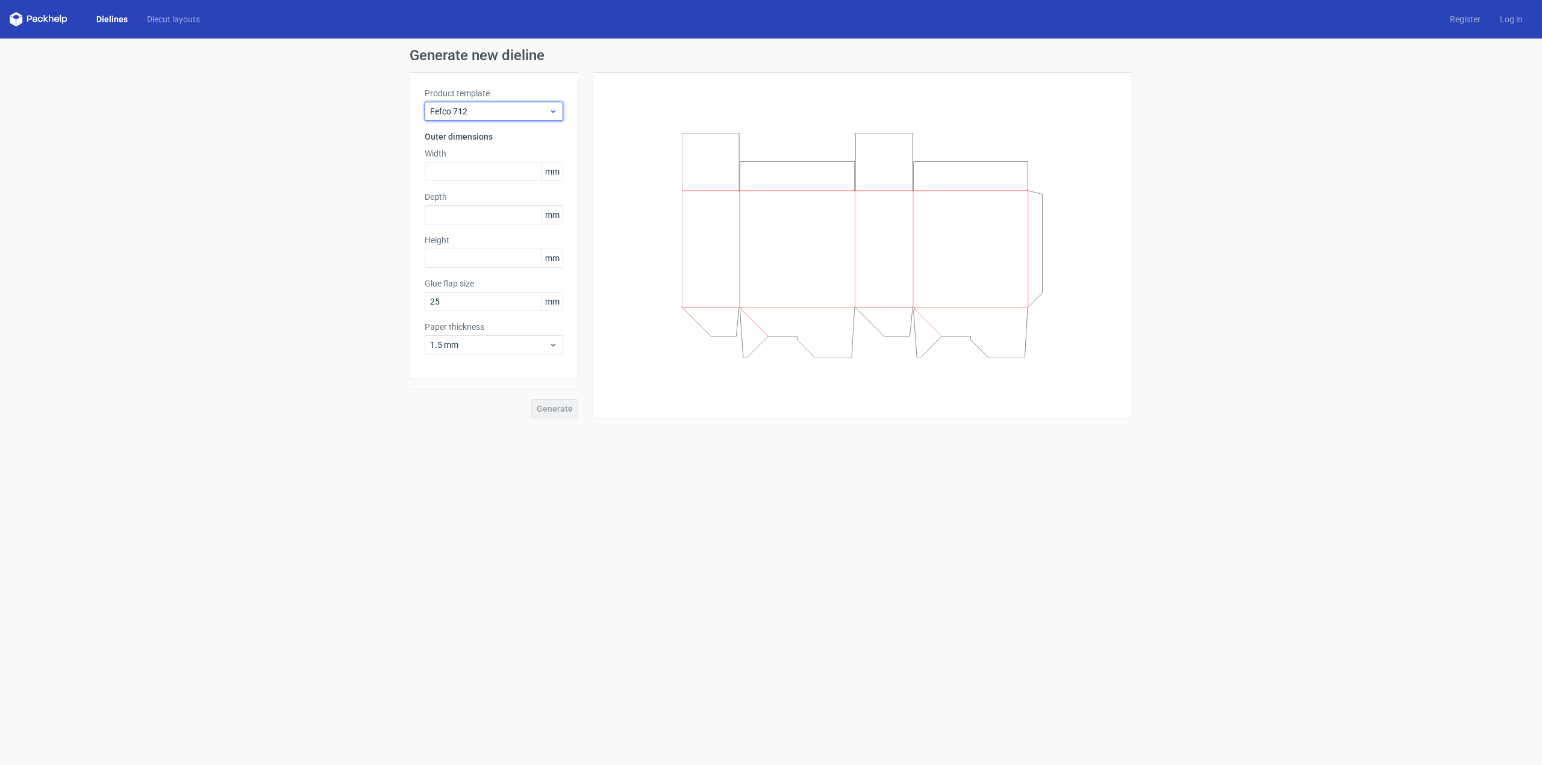
click at [508, 113] on span "Fefco 712" at bounding box center [489, 111] width 119 height 12
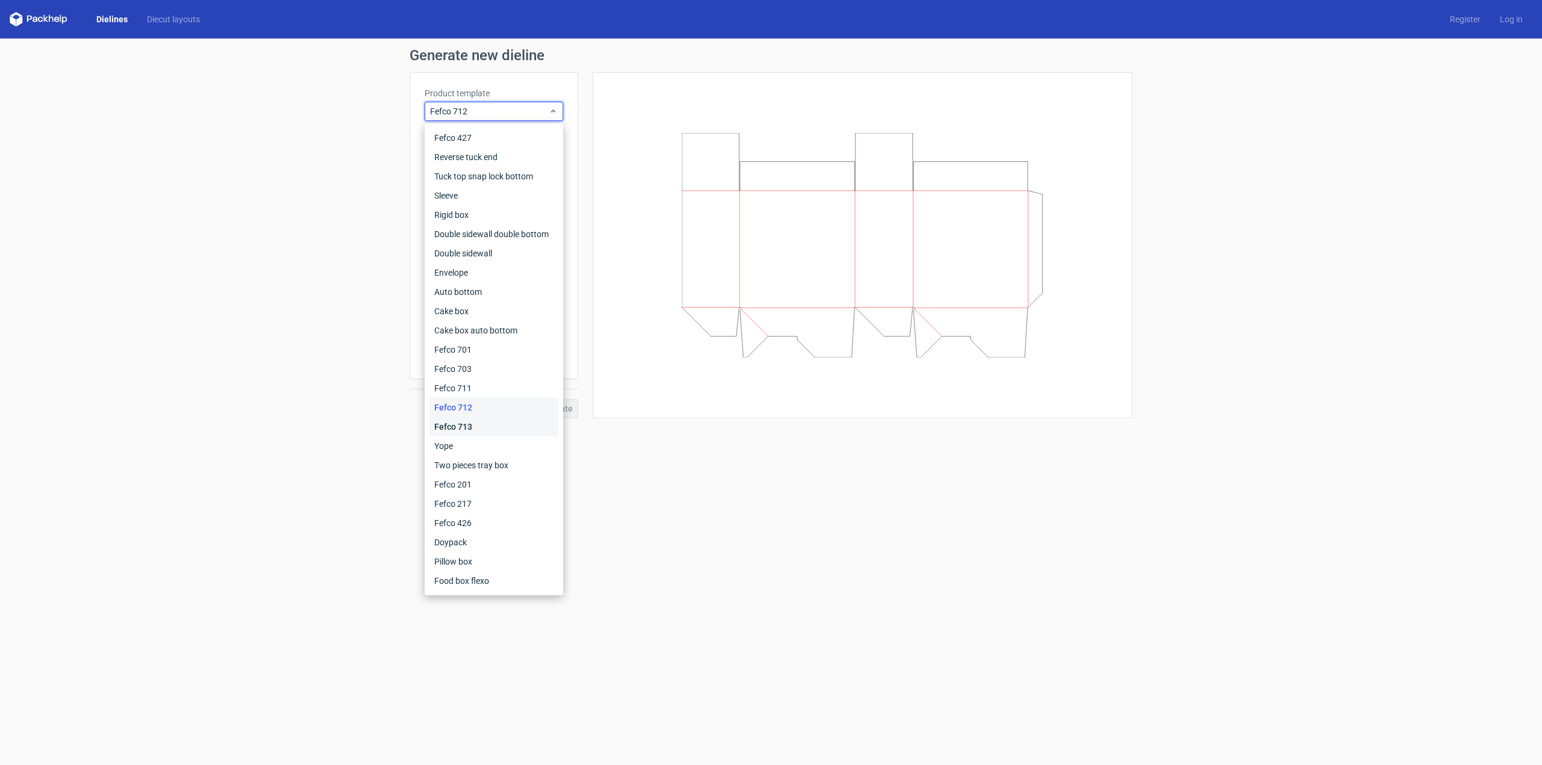
click at [499, 429] on div "Fefco 713" at bounding box center [493, 426] width 129 height 19
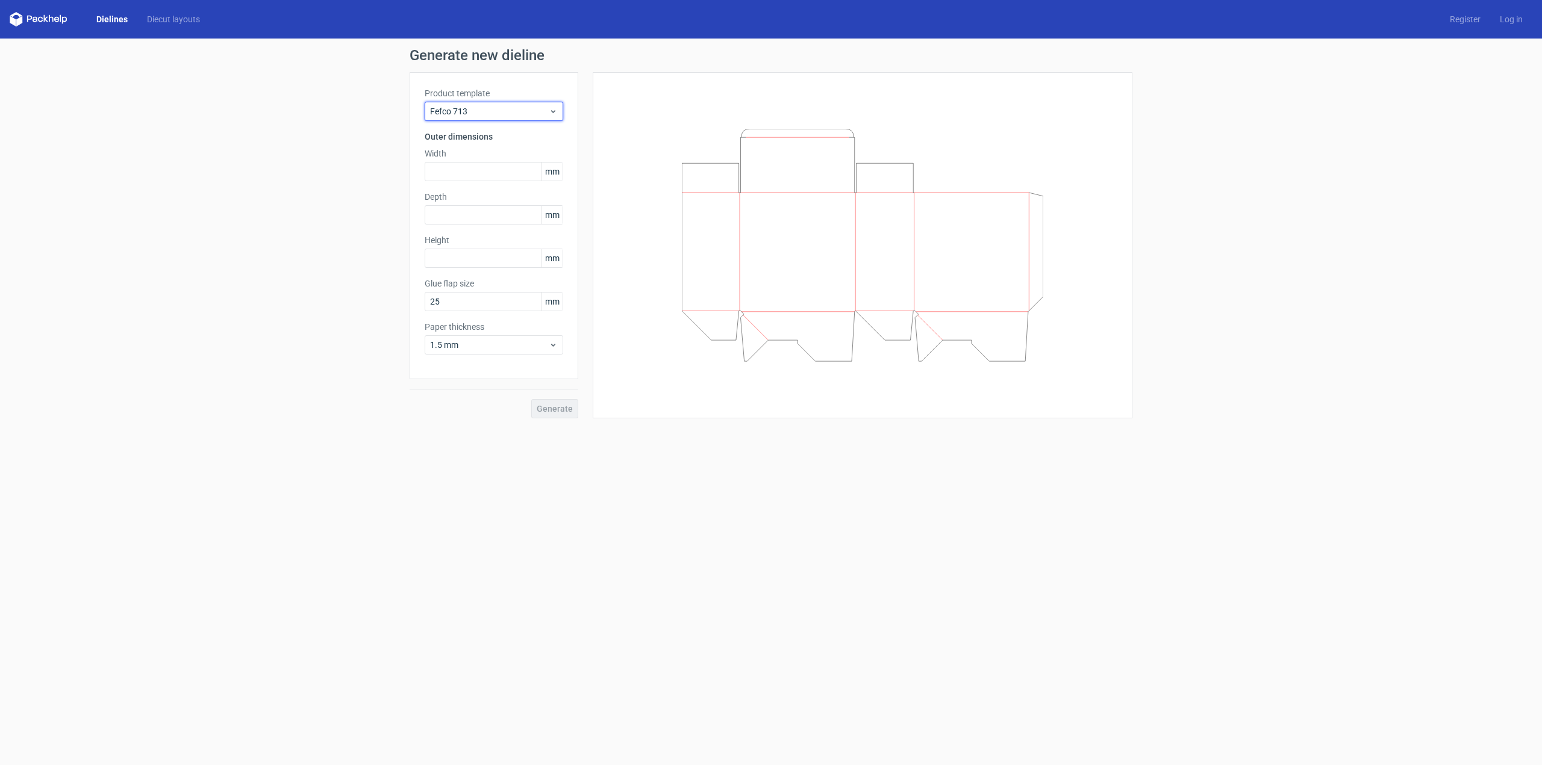
drag, startPoint x: 495, startPoint y: 114, endPoint x: 495, endPoint y: 122, distance: 8.4
click at [495, 114] on span "Fefco 713" at bounding box center [489, 111] width 119 height 12
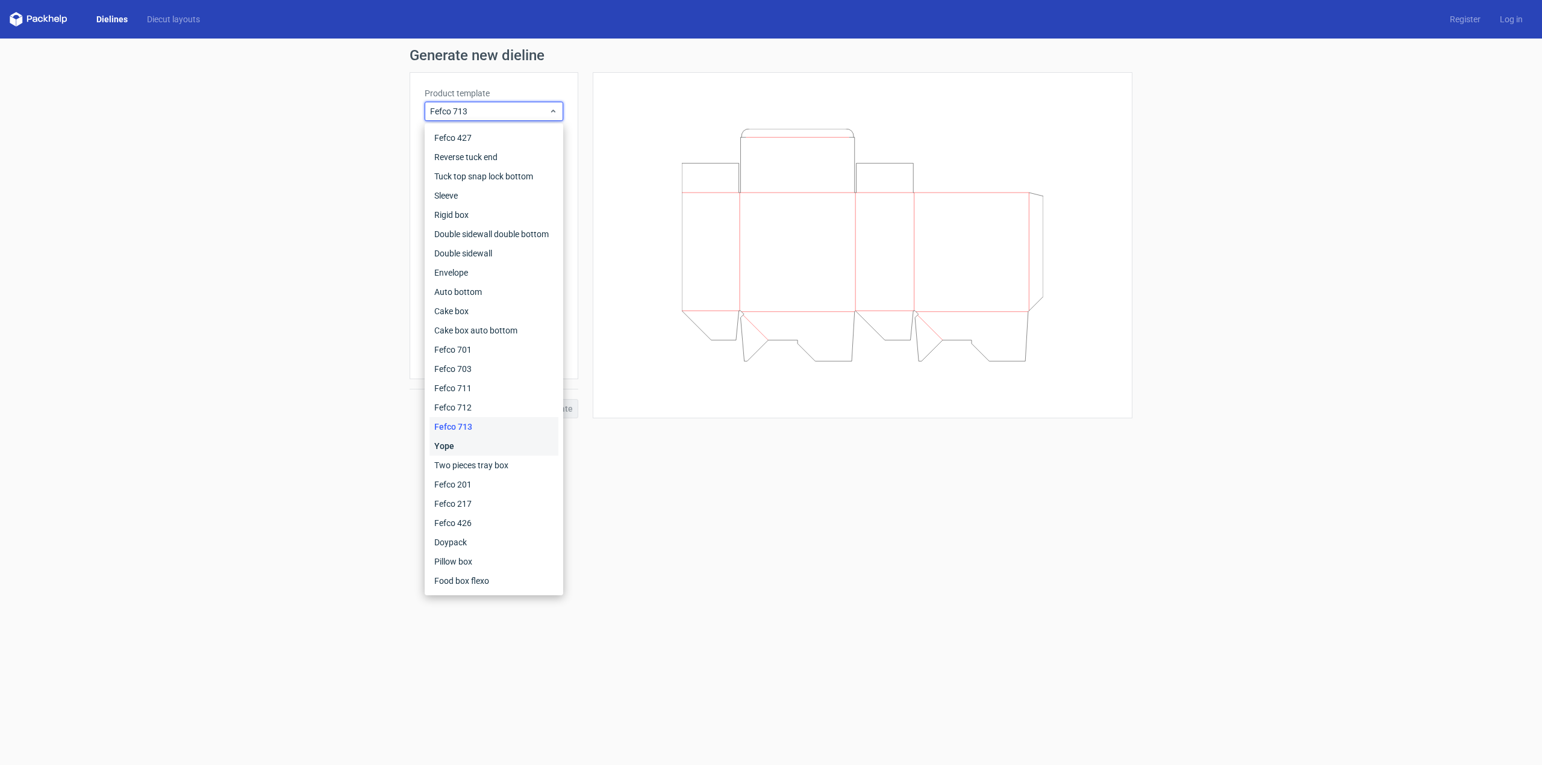
click at [469, 445] on div "Yope" at bounding box center [493, 446] width 129 height 19
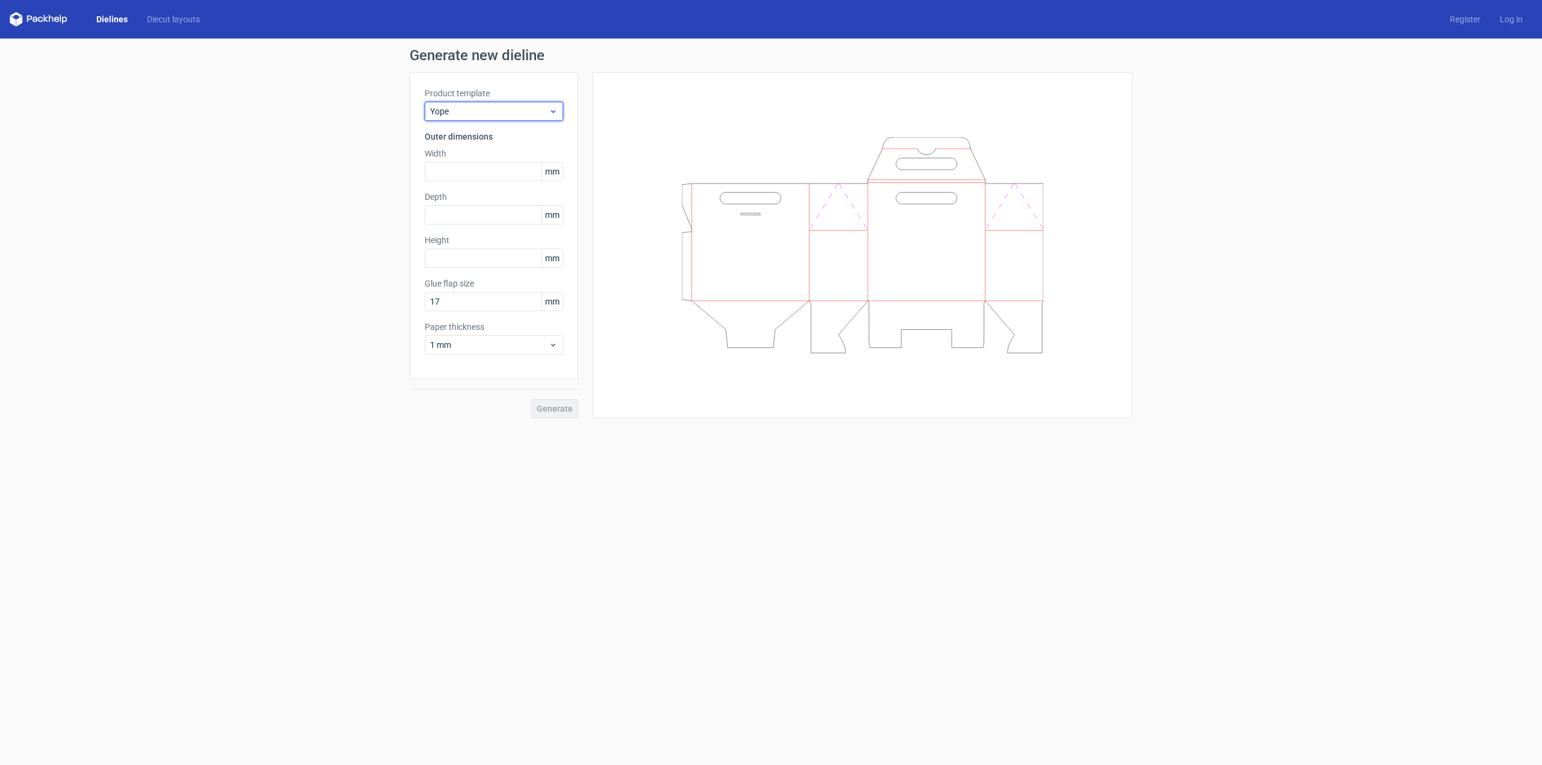
click at [502, 110] on span "Yope" at bounding box center [489, 111] width 119 height 12
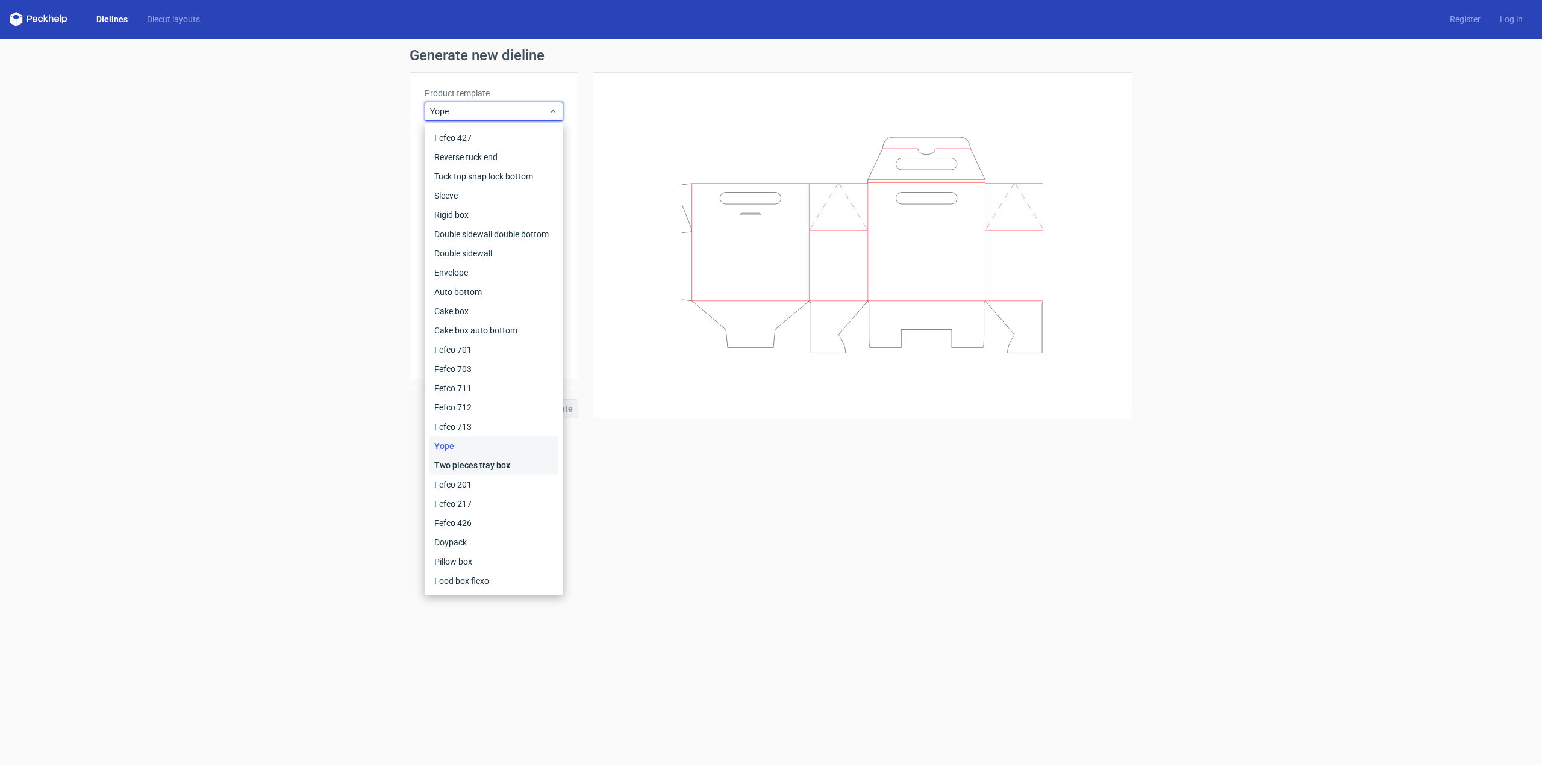
click at [469, 460] on div "Two pieces tray box" at bounding box center [493, 465] width 129 height 19
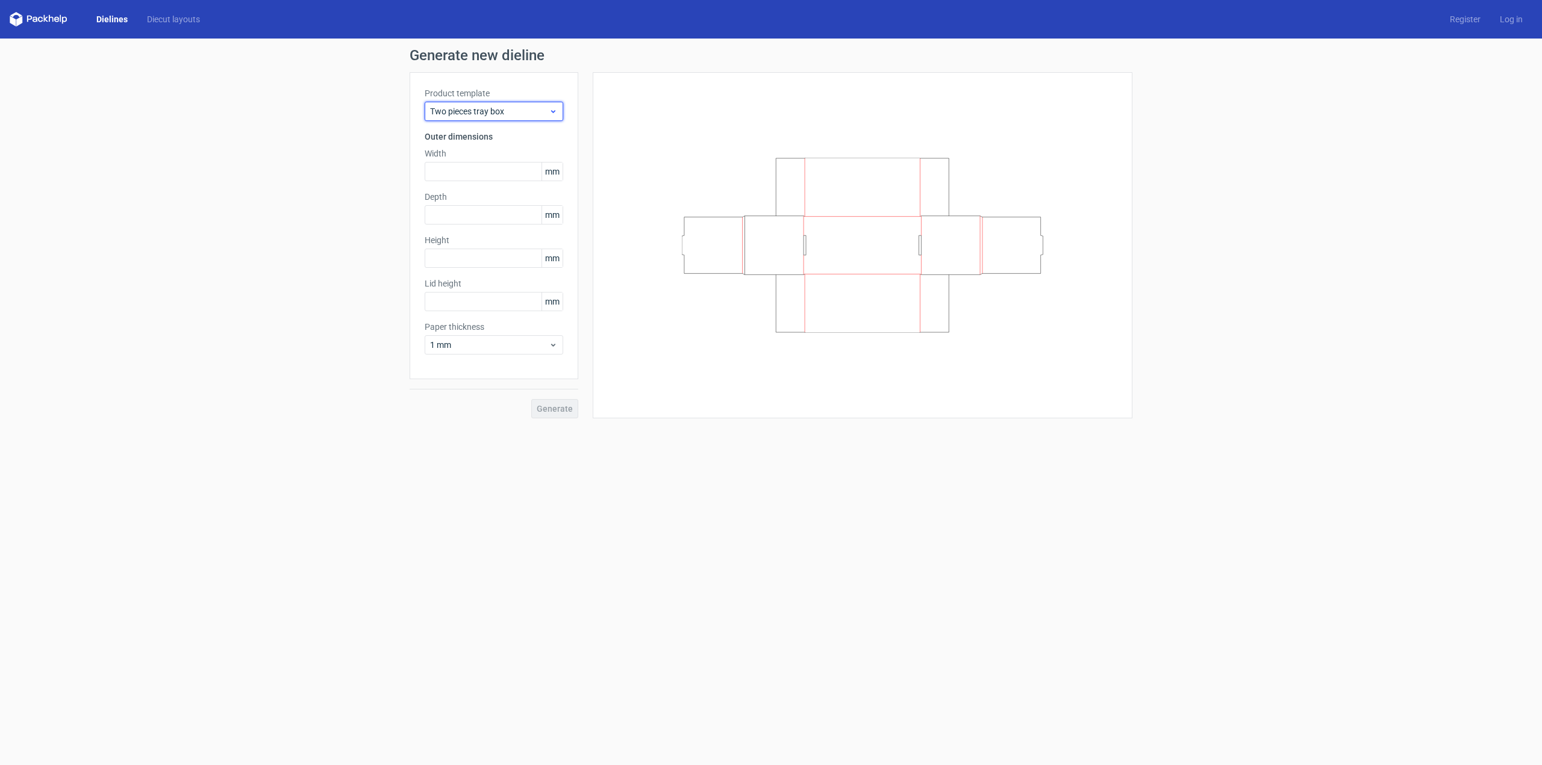
click at [498, 107] on span "Two pieces tray box" at bounding box center [489, 111] width 119 height 12
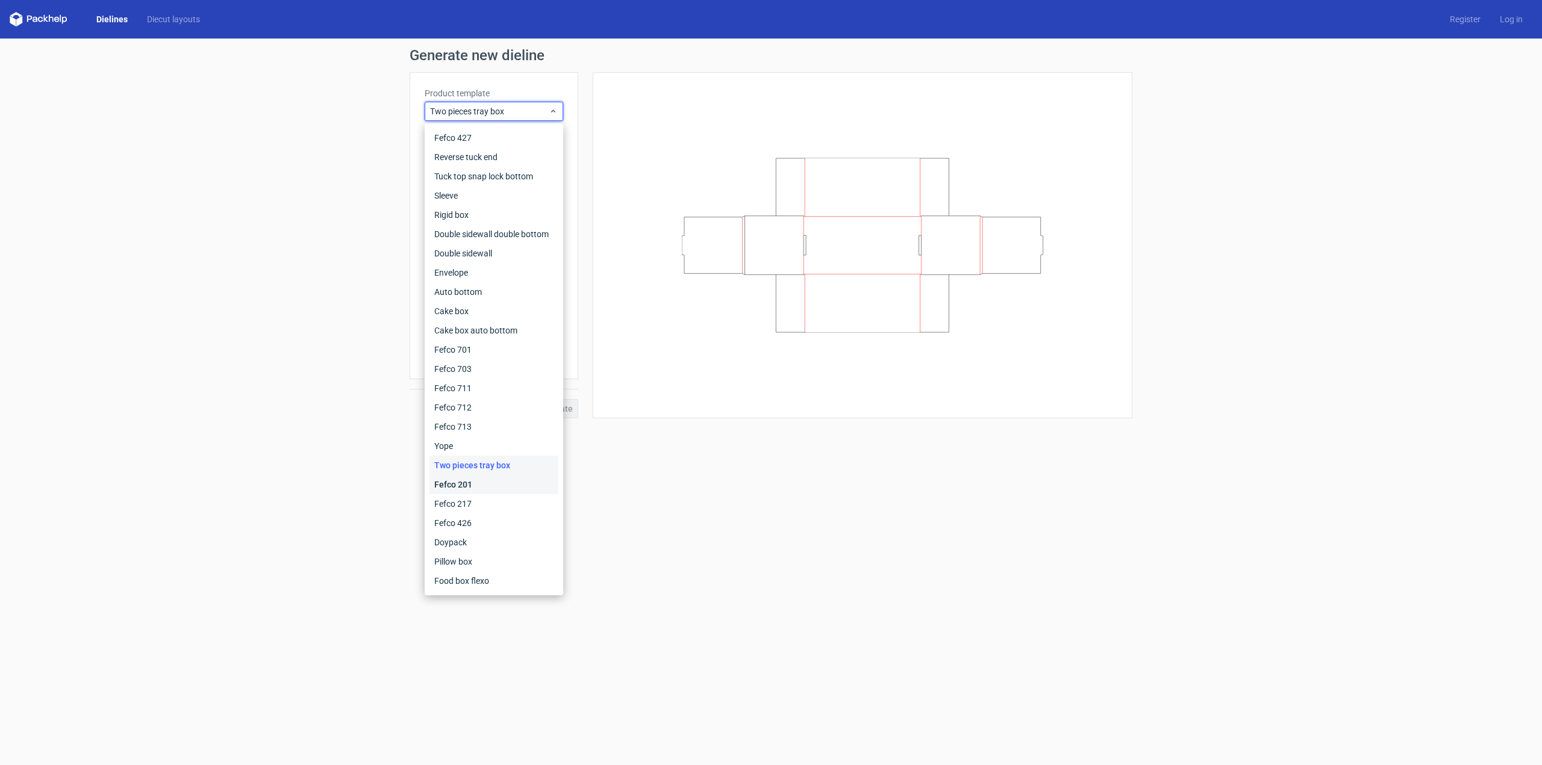
click at [479, 488] on div "Fefco 201" at bounding box center [493, 484] width 129 height 19
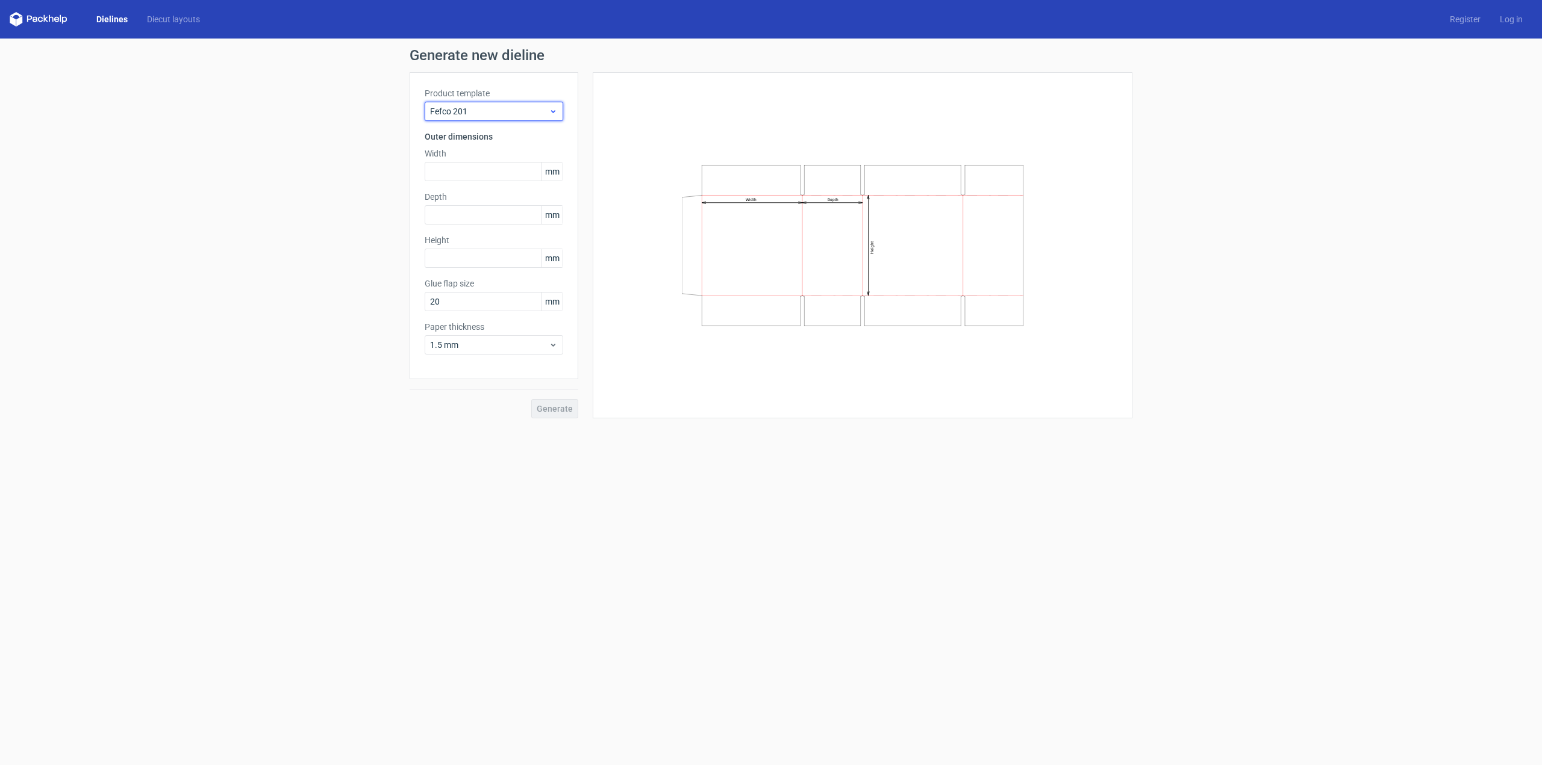
click at [494, 111] on span "Fefco 201" at bounding box center [489, 111] width 119 height 12
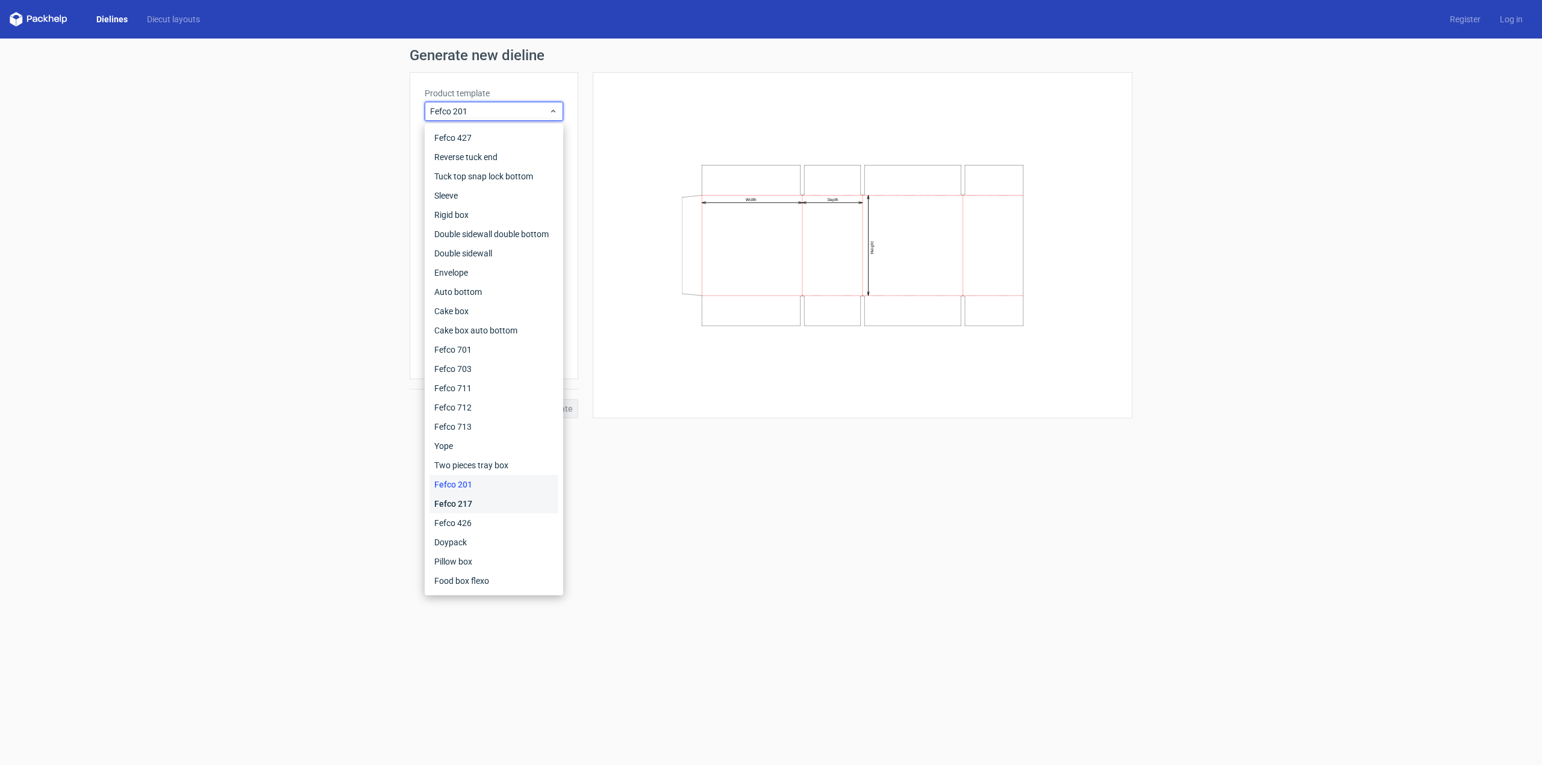
click at [526, 507] on div "Fefco 217" at bounding box center [493, 503] width 129 height 19
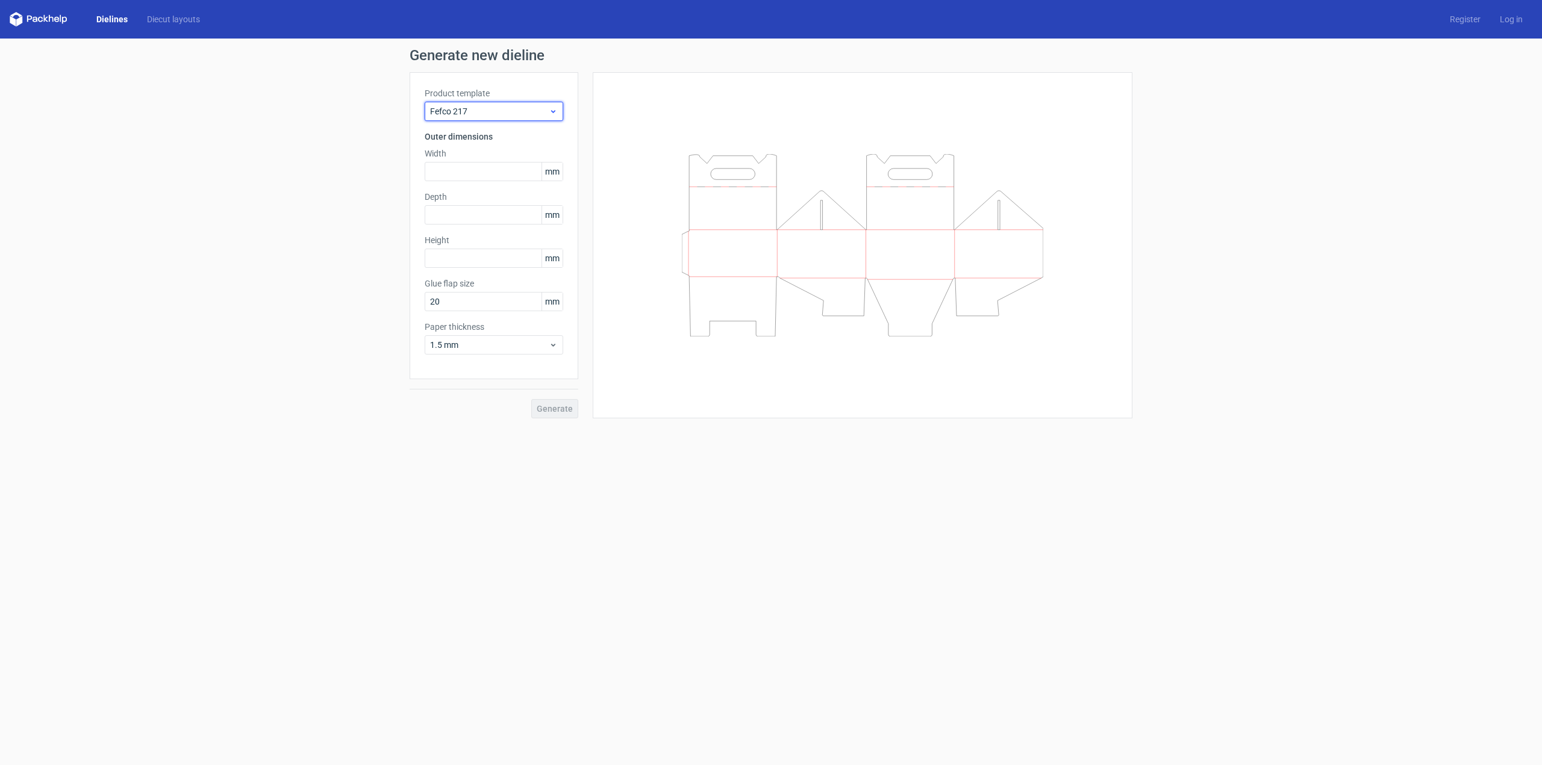
click at [534, 114] on span "Fefco 217" at bounding box center [489, 111] width 119 height 12
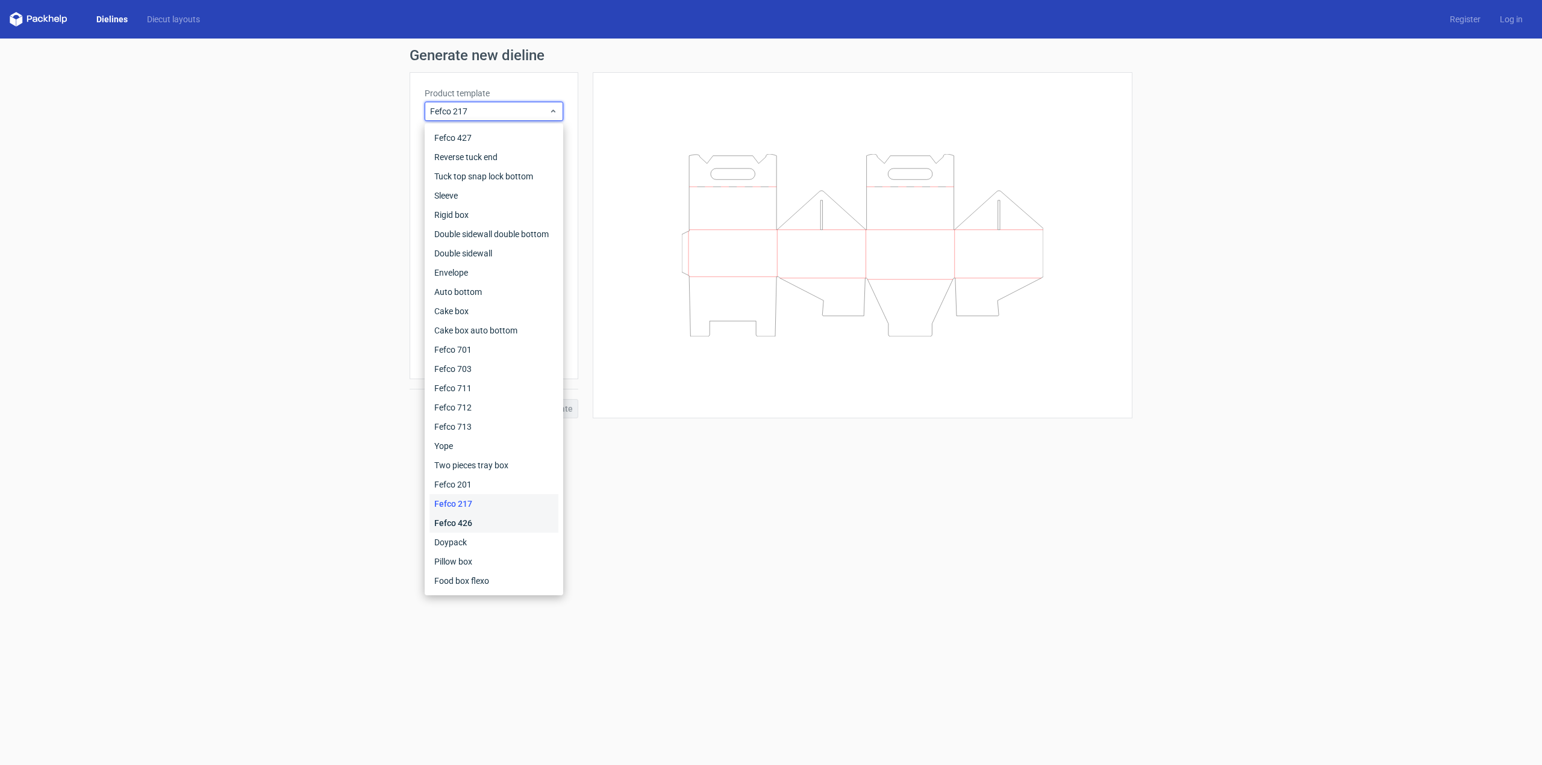
click at [476, 517] on div "Fefco 426" at bounding box center [493, 523] width 129 height 19
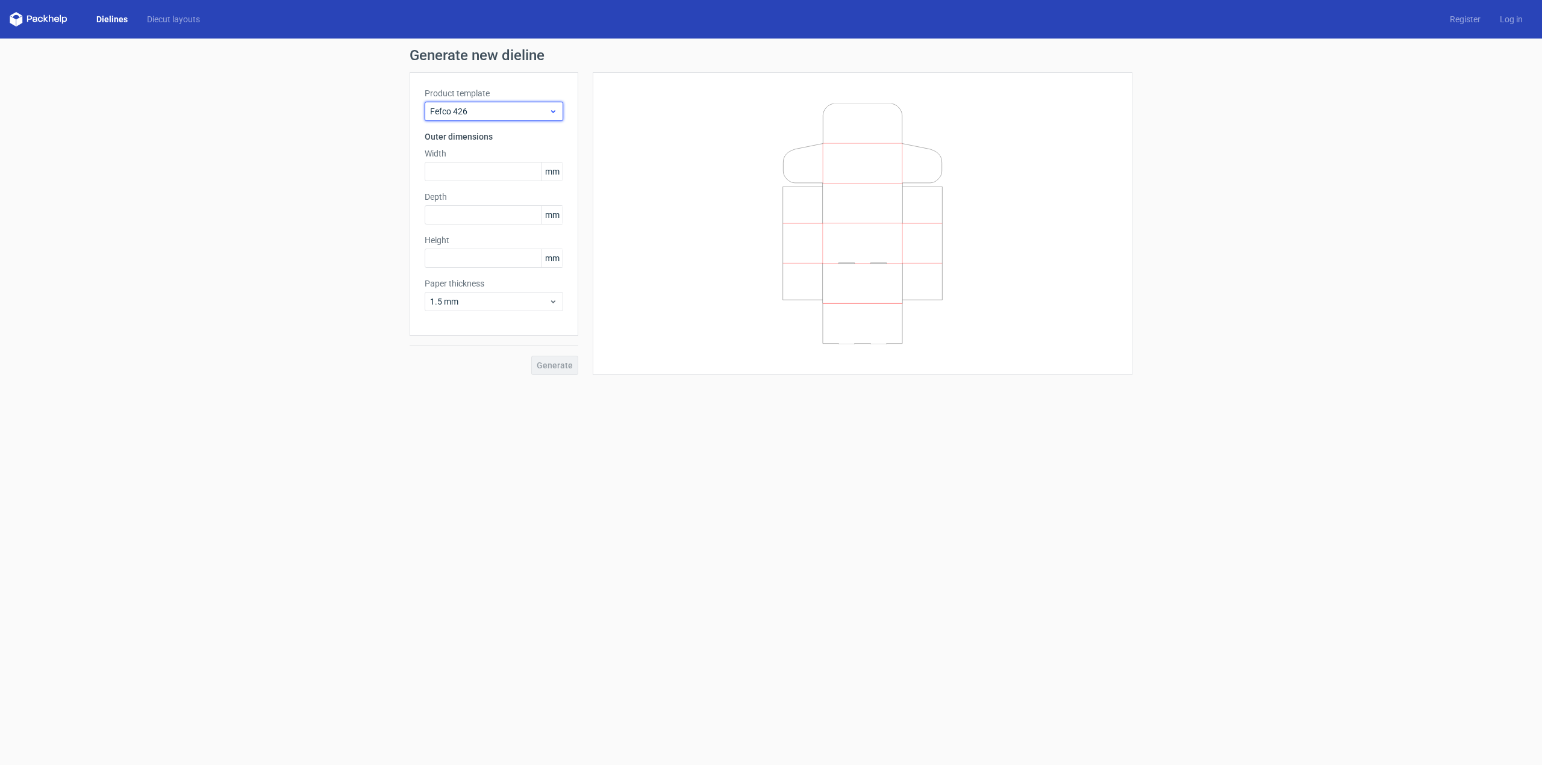
click at [521, 117] on div "Fefco 426" at bounding box center [494, 111] width 139 height 19
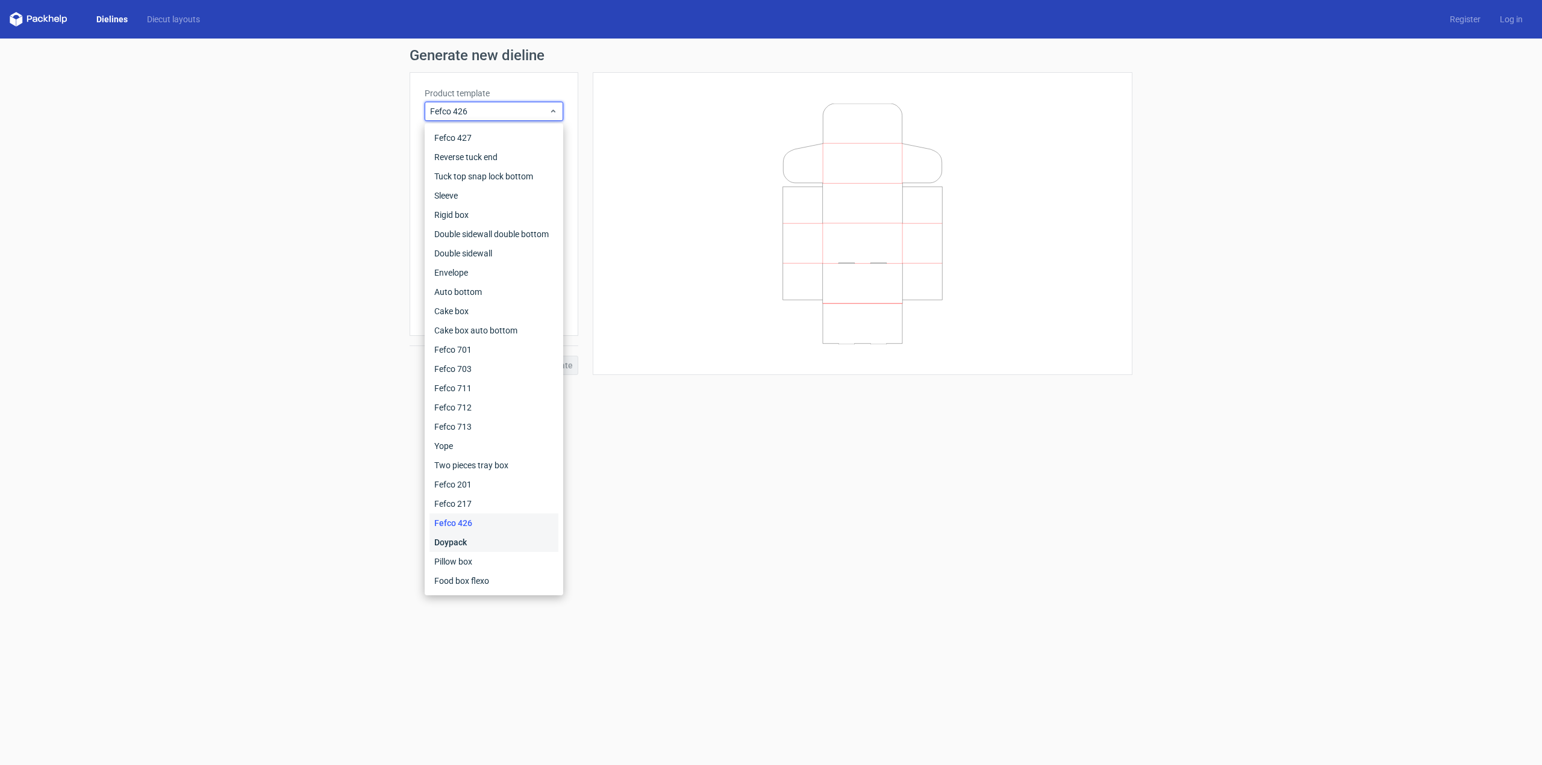
click at [476, 546] on div "Doypack" at bounding box center [493, 542] width 129 height 19
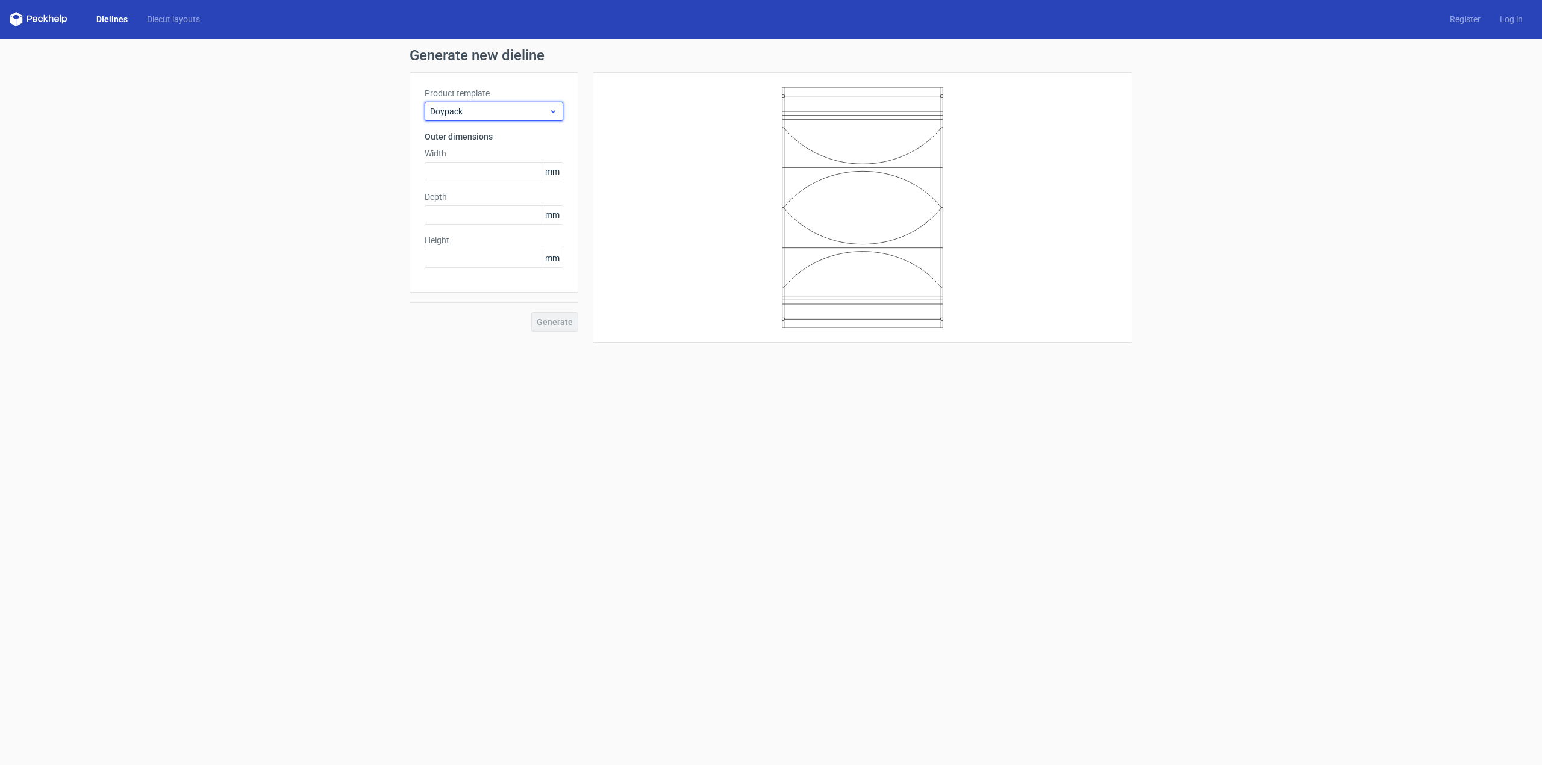
click at [510, 110] on span "Doypack" at bounding box center [489, 111] width 119 height 12
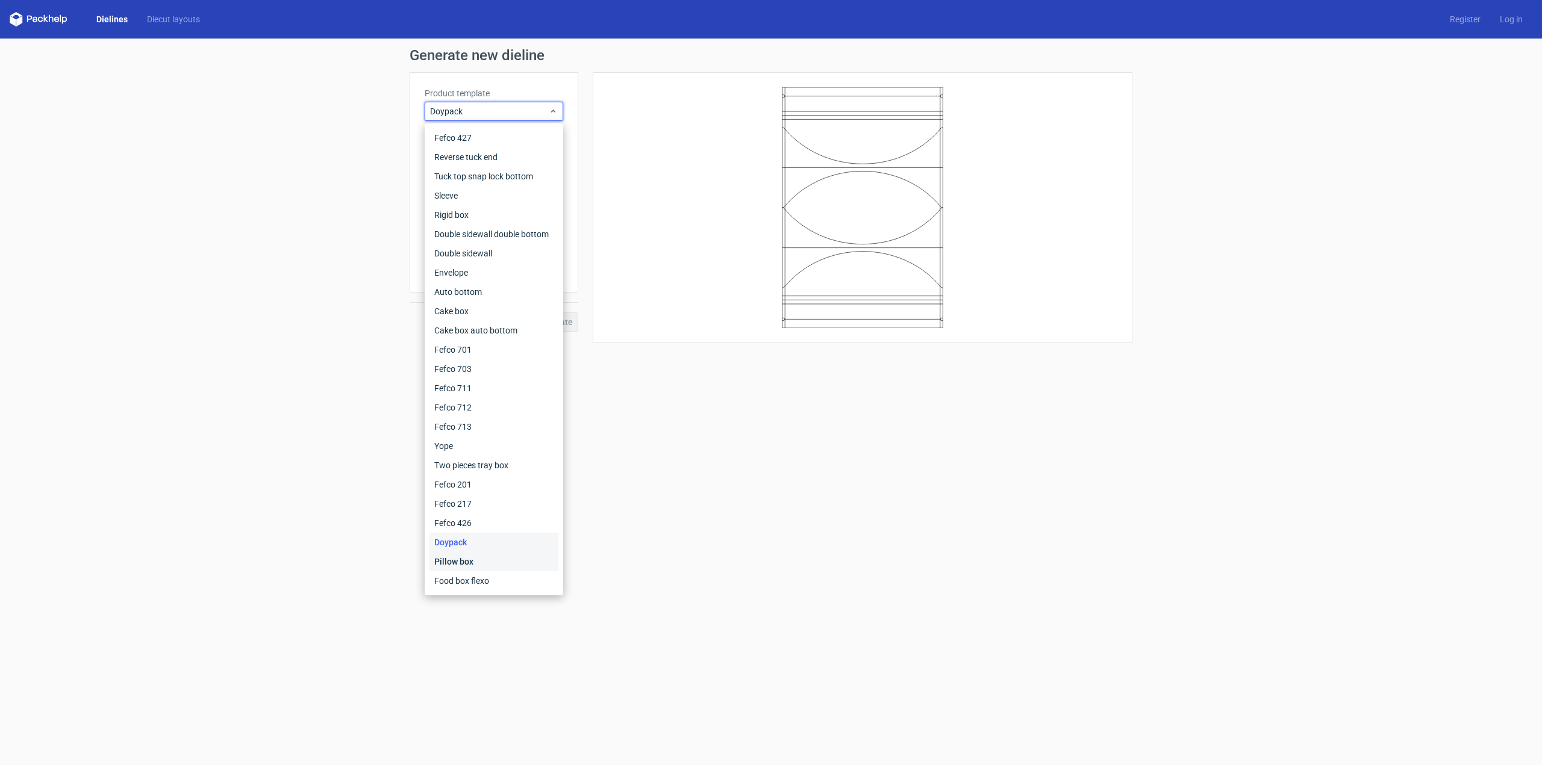
click at [467, 559] on div "Pillow box" at bounding box center [493, 561] width 129 height 19
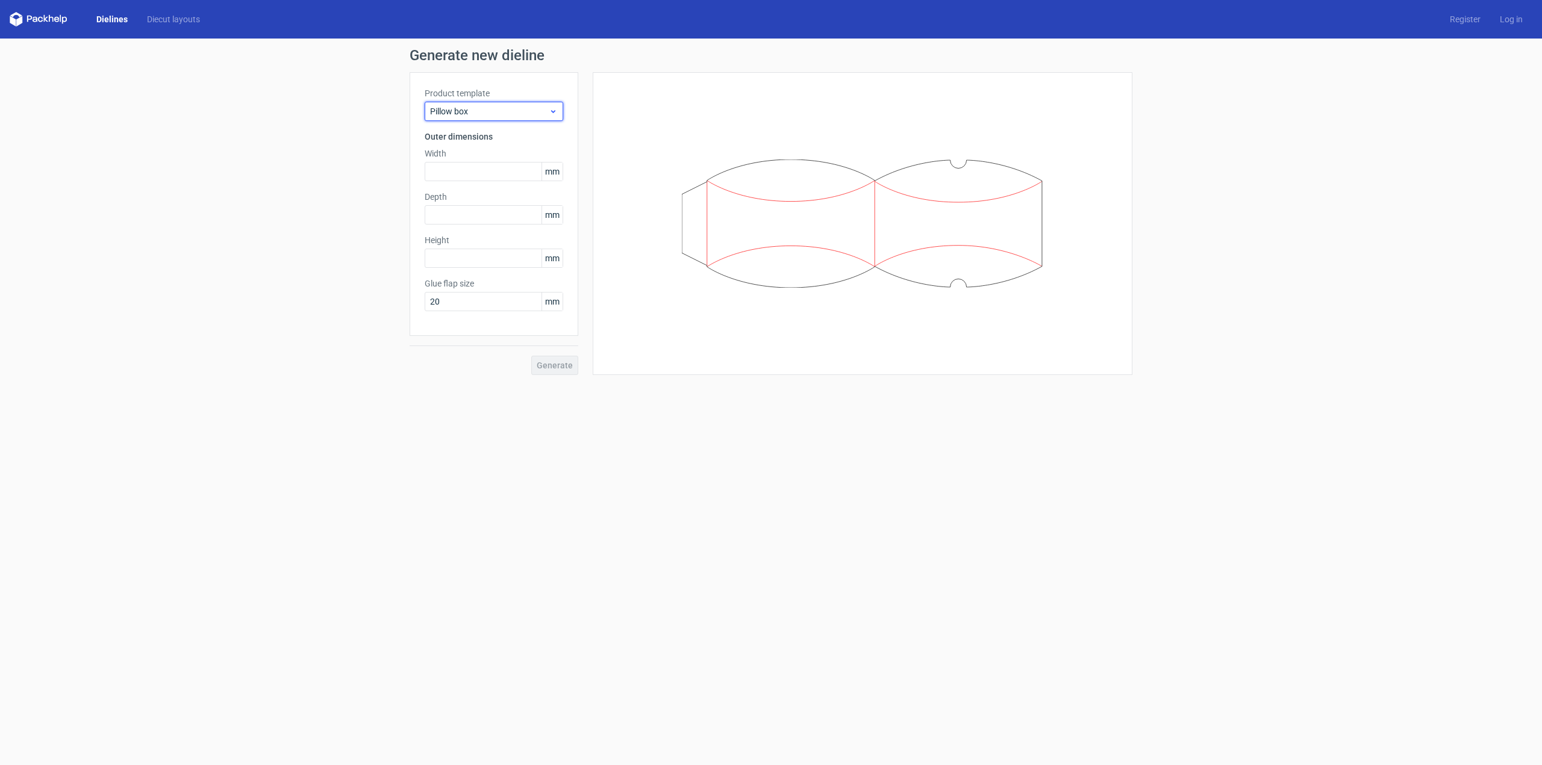
click at [536, 112] on span "Pillow box" at bounding box center [489, 111] width 119 height 12
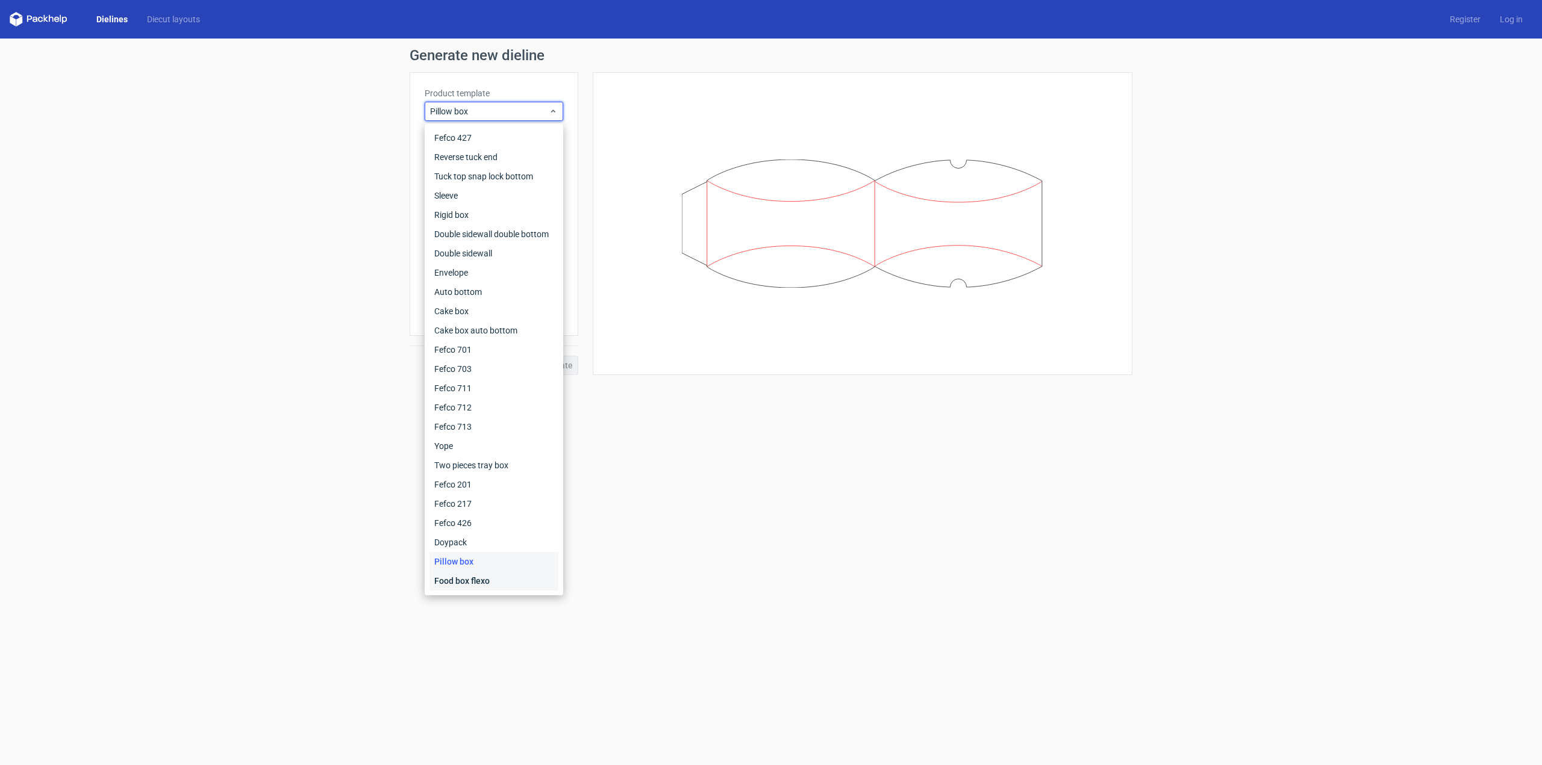
click at [490, 584] on div "Food box flexo" at bounding box center [493, 581] width 129 height 19
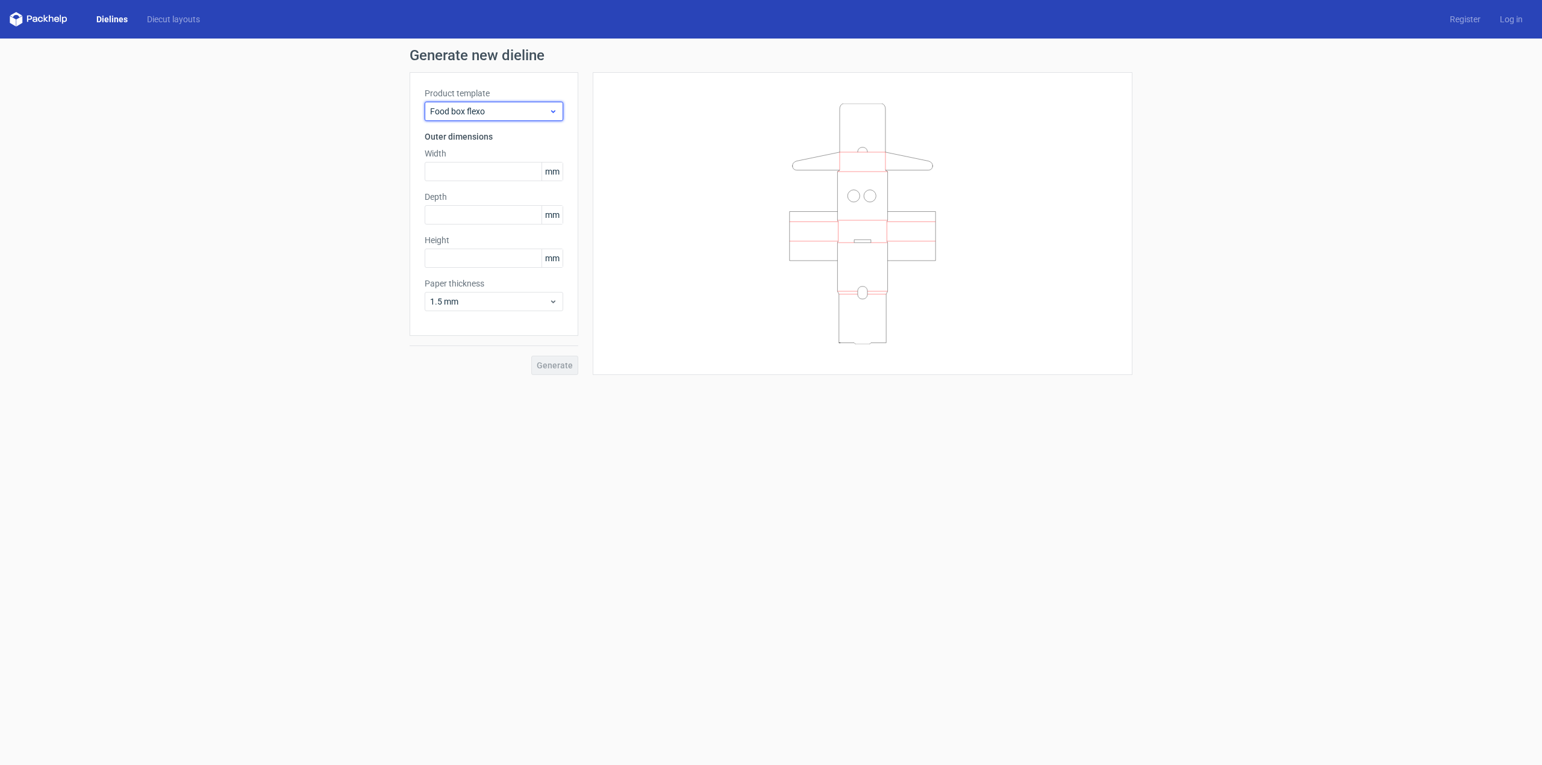
click at [527, 110] on span "Food box flexo" at bounding box center [489, 111] width 119 height 12
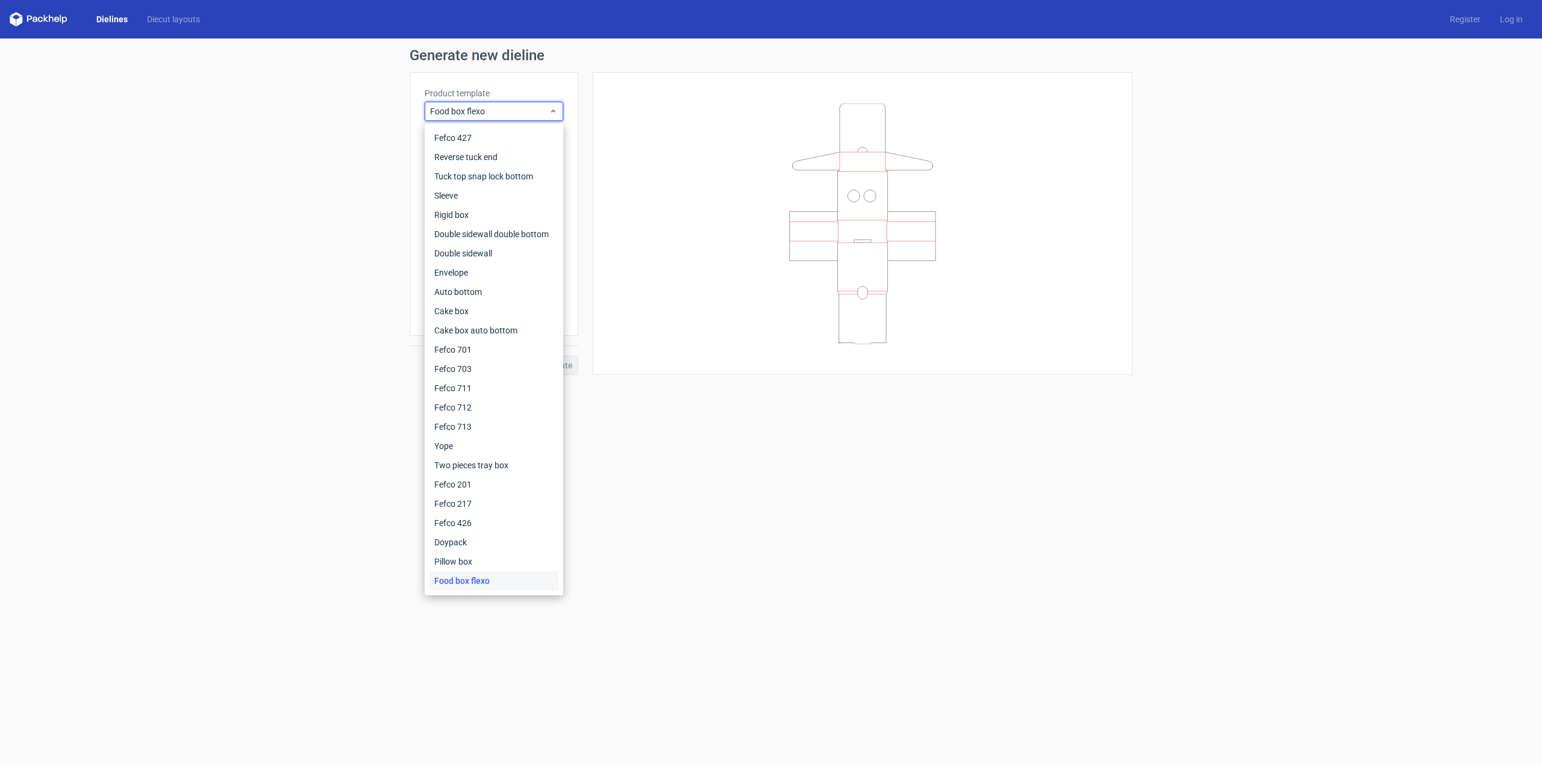
click at [627, 90] on div at bounding box center [862, 223] width 509 height 273
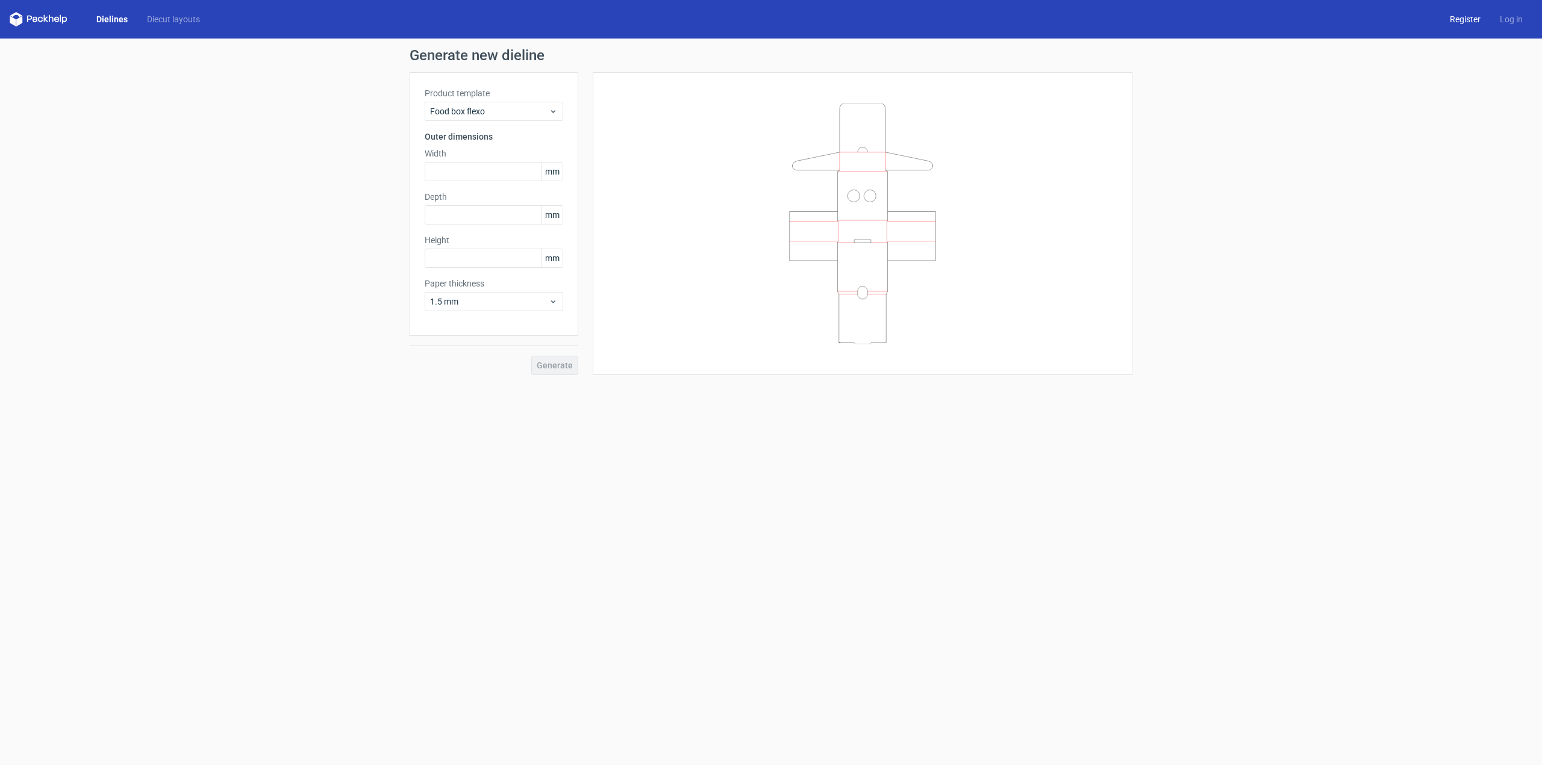
click at [1465, 19] on link "Register" at bounding box center [1465, 19] width 50 height 12
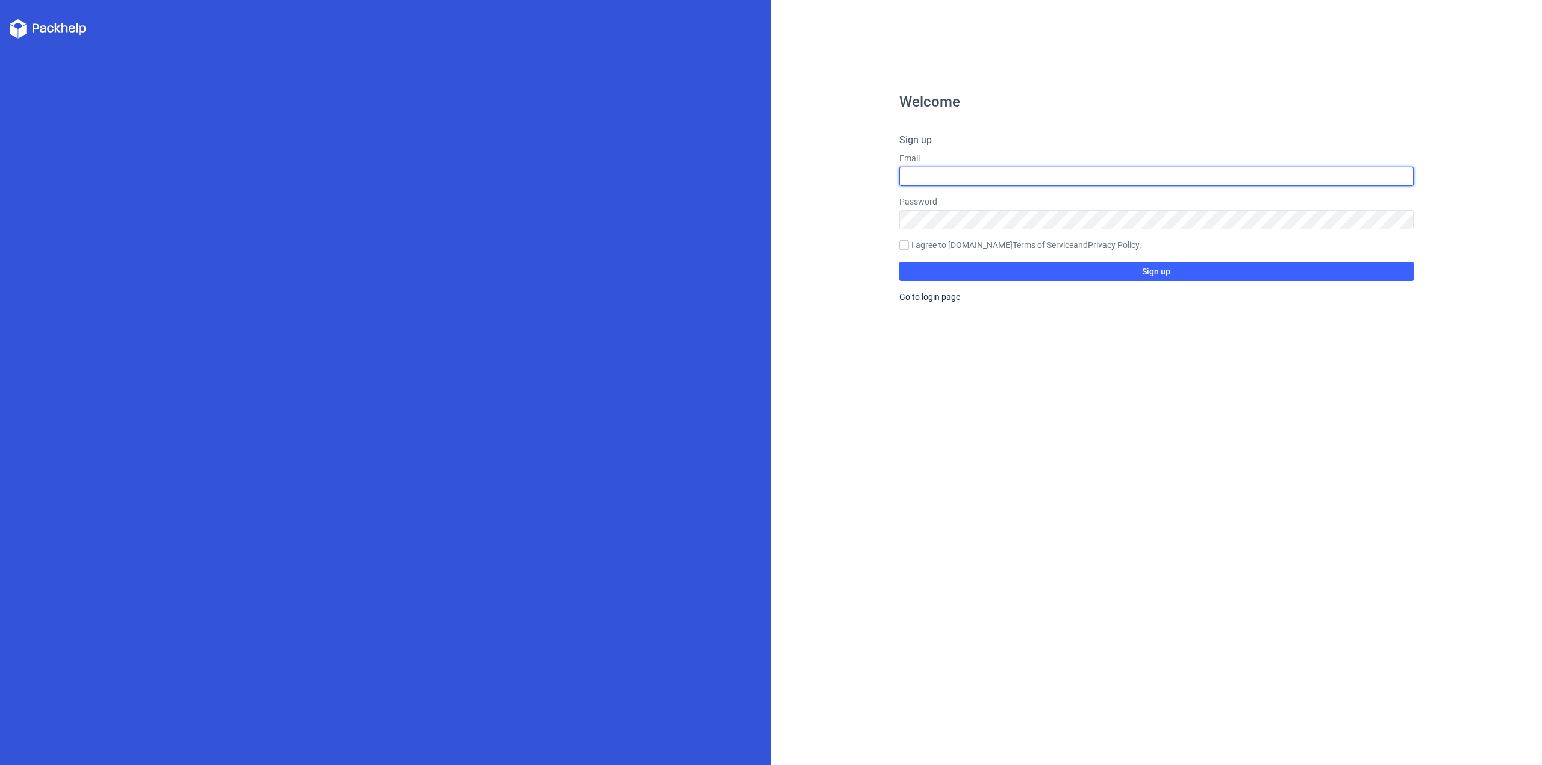
click at [996, 181] on input "text" at bounding box center [1156, 176] width 514 height 19
click at [887, 170] on div "Welcome Sign up Email Password I agree to [DOMAIN_NAME] Terms of Service and Pr…" at bounding box center [1156, 382] width 771 height 765
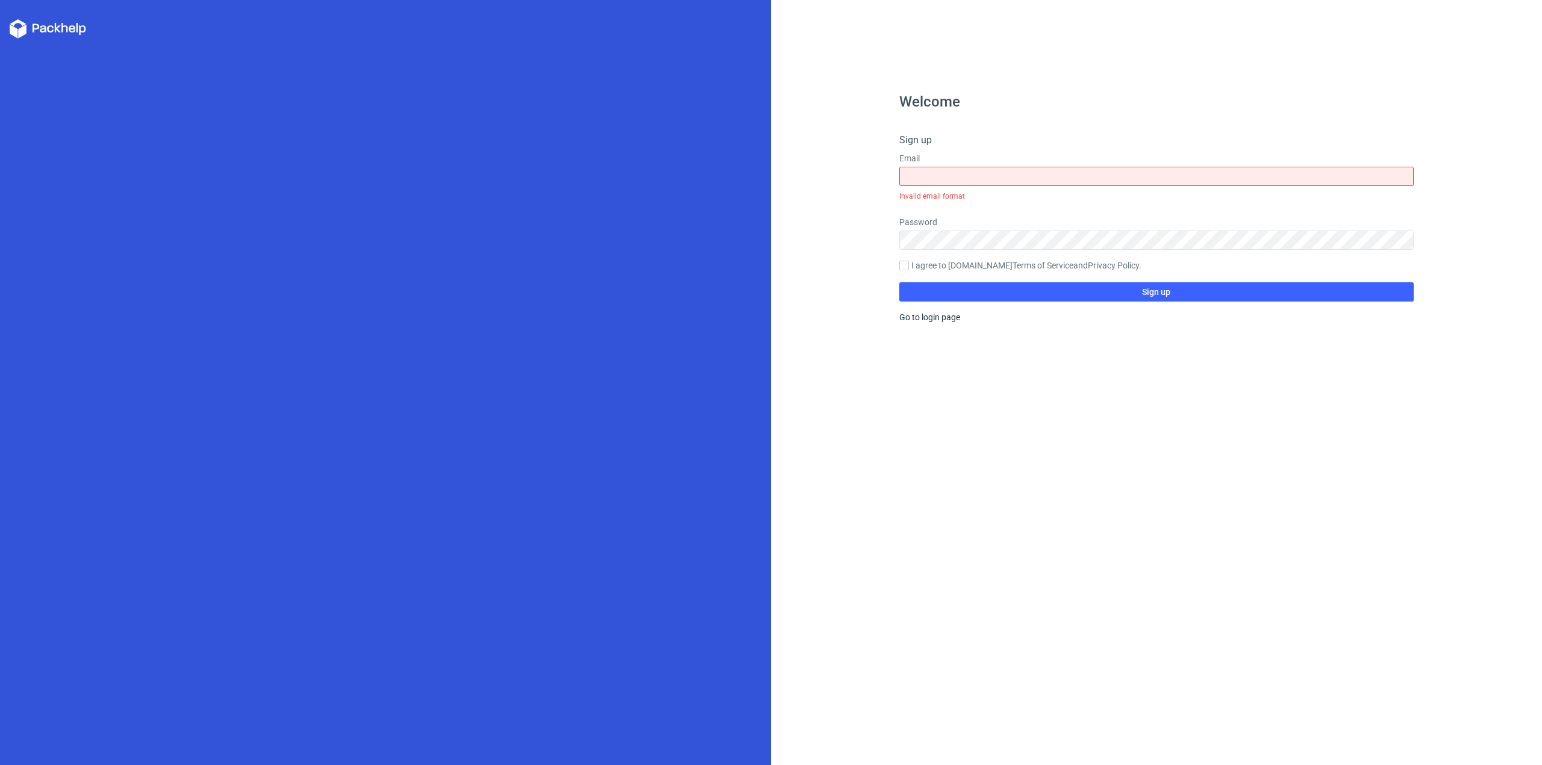
click at [41, 29] on icon at bounding box center [43, 28] width 7 height 7
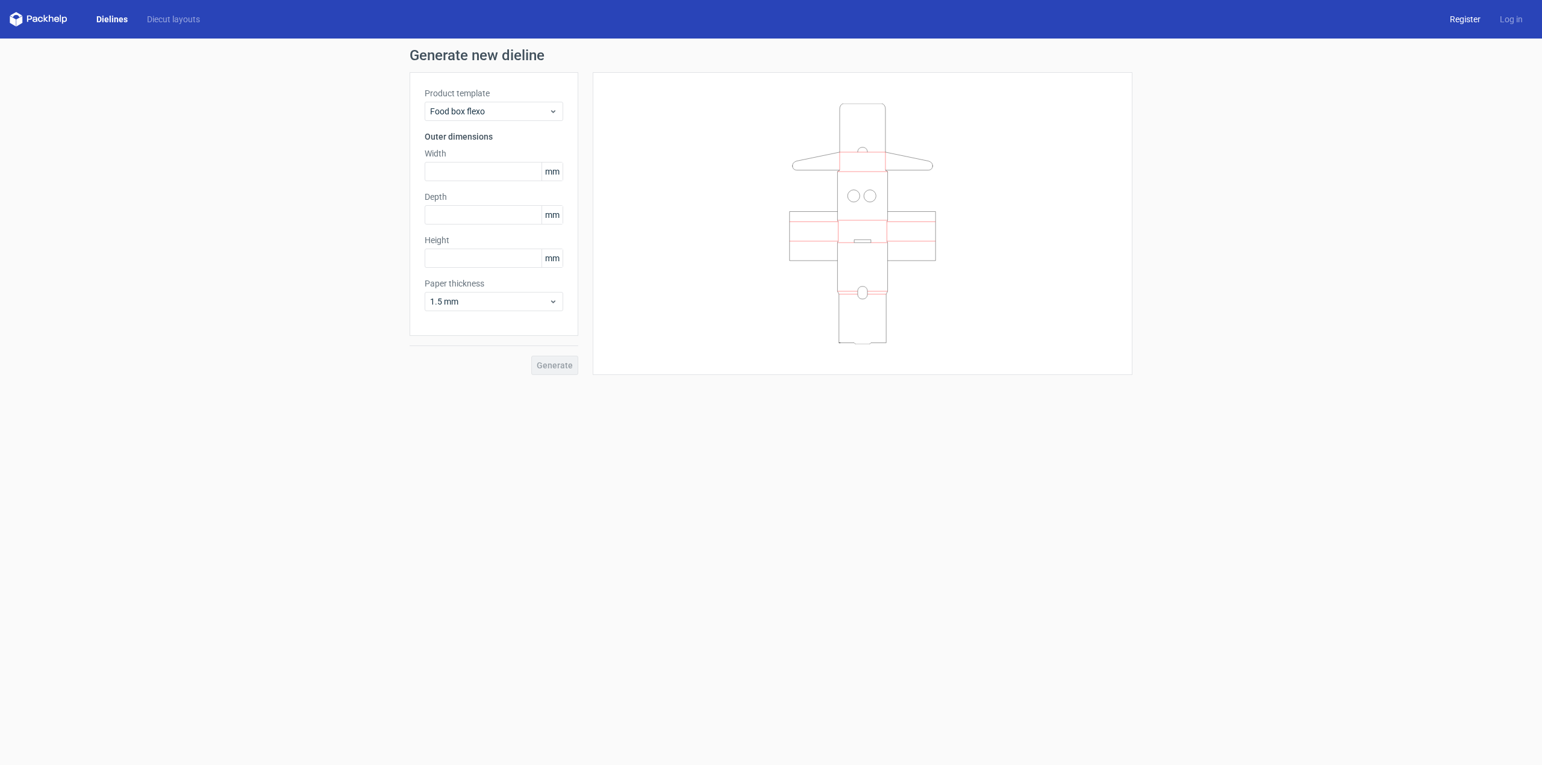
click at [1466, 19] on link "Register" at bounding box center [1465, 19] width 50 height 12
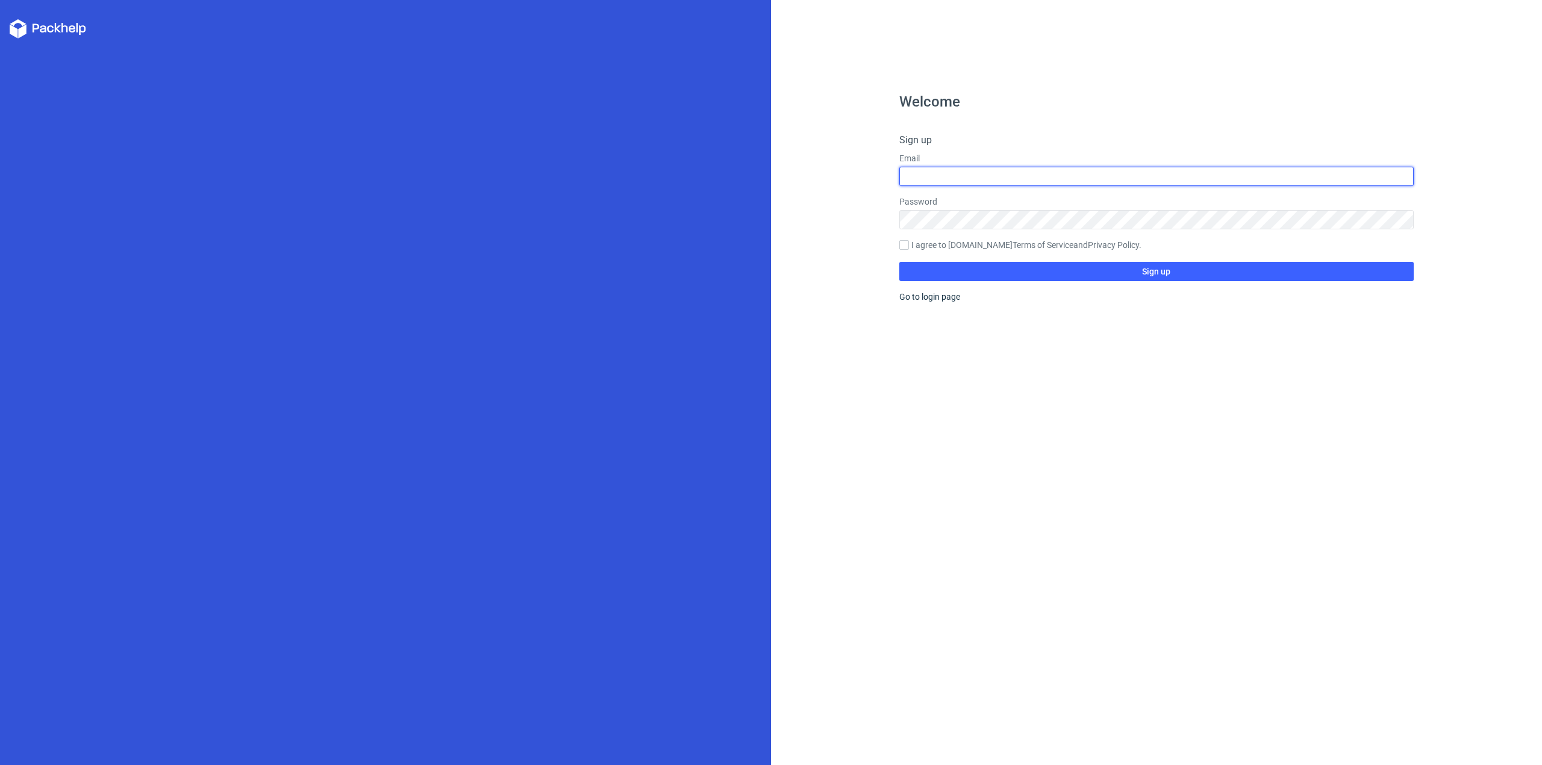
click at [1030, 180] on input "text" at bounding box center [1156, 176] width 514 height 19
type input "[EMAIL_ADDRESS][DOMAIN_NAME]"
click at [954, 245] on label "I agree to [DOMAIN_NAME] Terms of Service and Privacy Policy ." at bounding box center [1156, 245] width 514 height 13
click at [909, 245] on input "I agree to [DOMAIN_NAME] Terms of Service and Privacy Policy ." at bounding box center [904, 245] width 10 height 10
checkbox input "true"
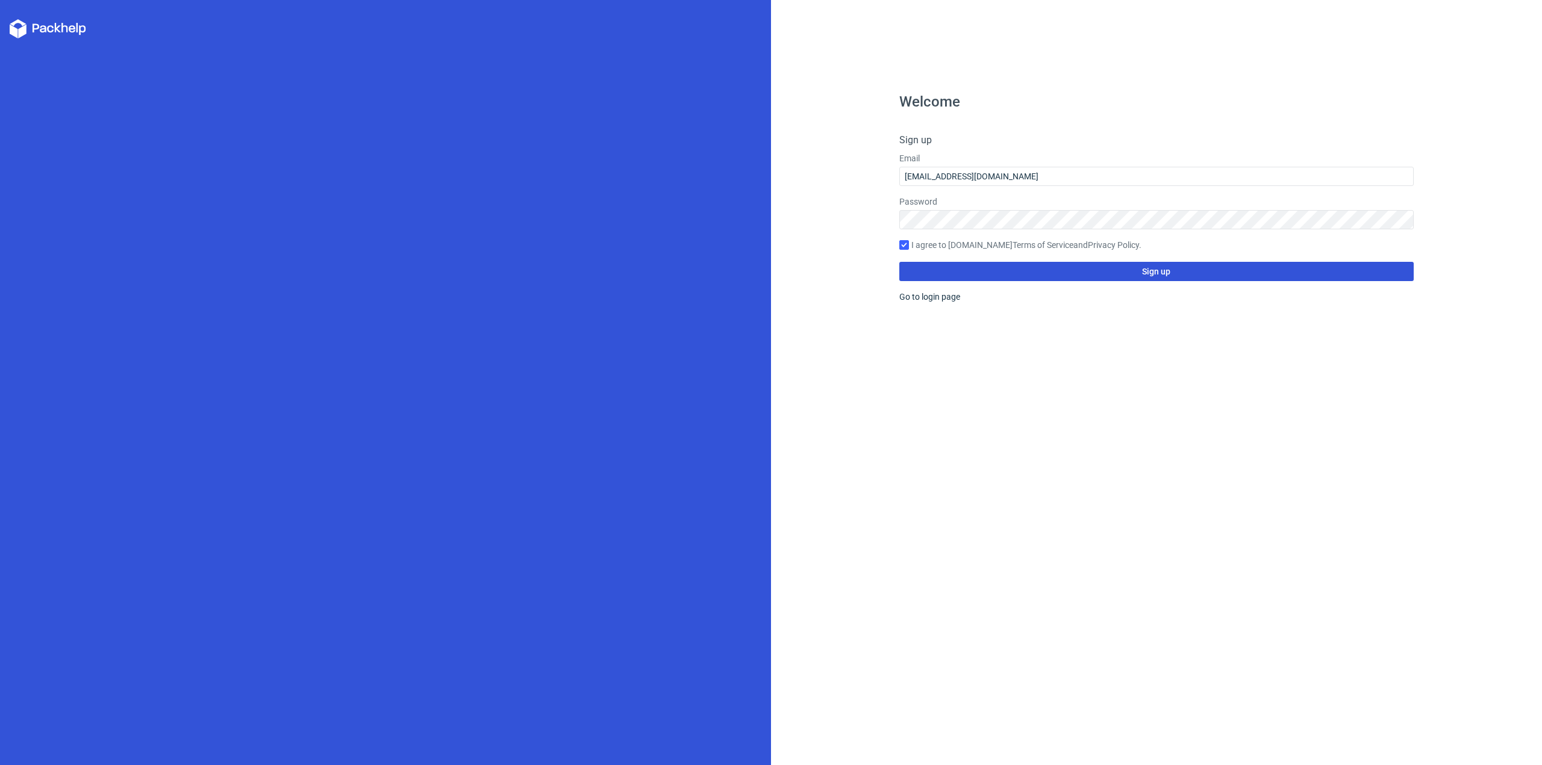
click at [1070, 275] on button "Sign up" at bounding box center [1156, 271] width 514 height 19
